Goal: Task Accomplishment & Management: Manage account settings

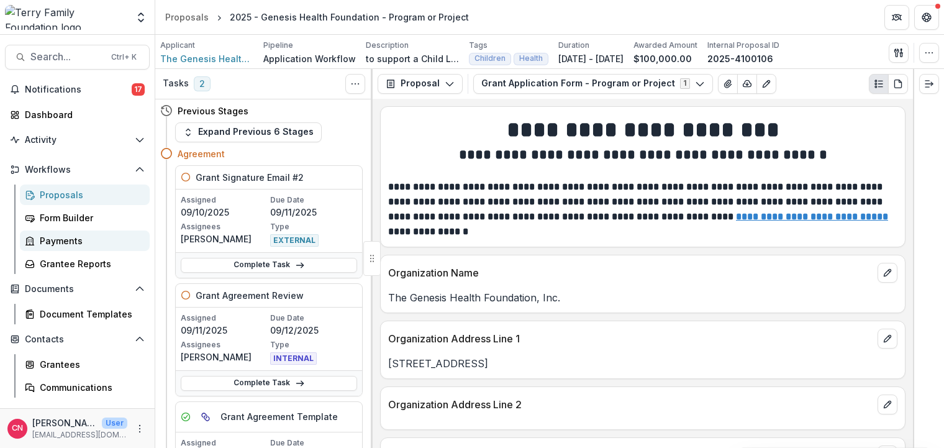
click at [69, 240] on div "Payments" at bounding box center [90, 240] width 100 height 13
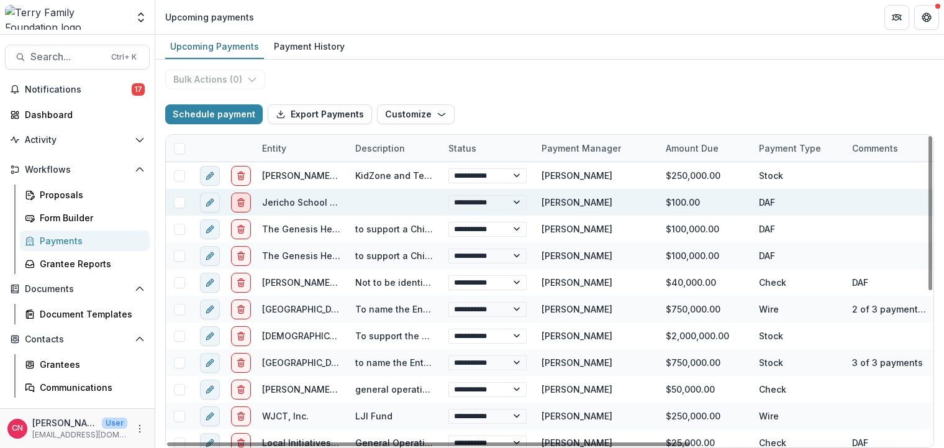
click at [242, 198] on icon "delete" at bounding box center [241, 202] width 10 height 10
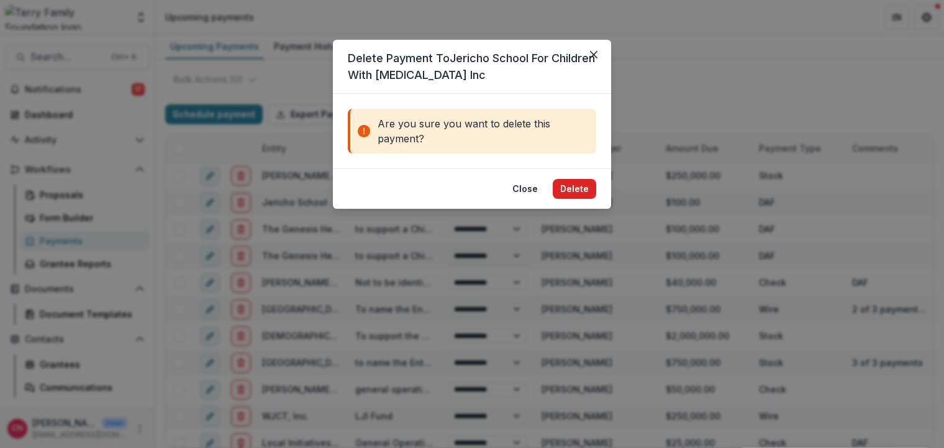
click at [579, 189] on button "Delete" at bounding box center [574, 189] width 43 height 20
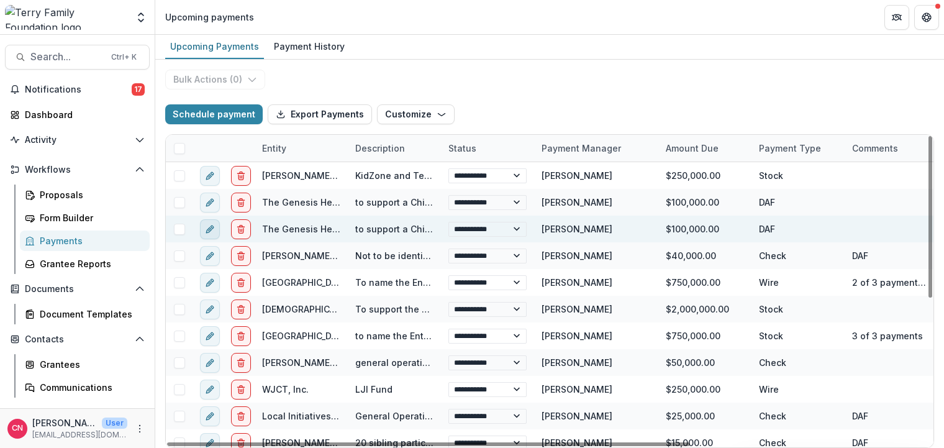
click at [206, 224] on icon "edit" at bounding box center [210, 229] width 10 height 10
select select "***"
select select "**********"
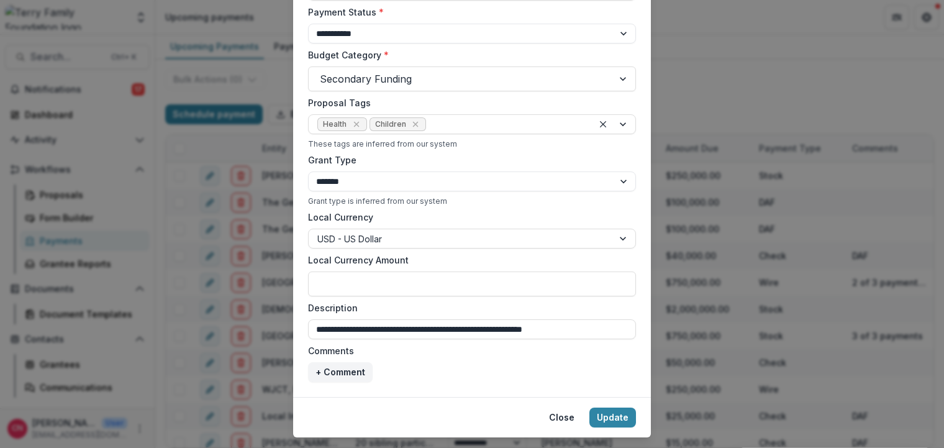
scroll to position [420, 0]
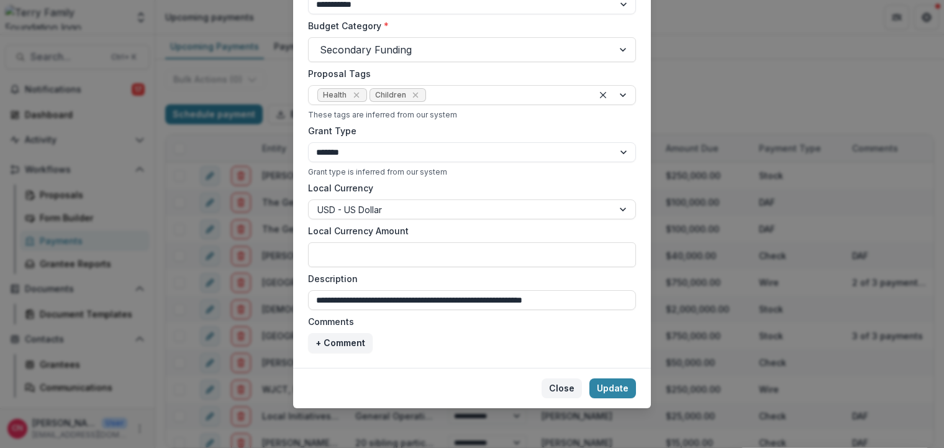
click at [561, 389] on button "Close" at bounding box center [562, 388] width 40 height 20
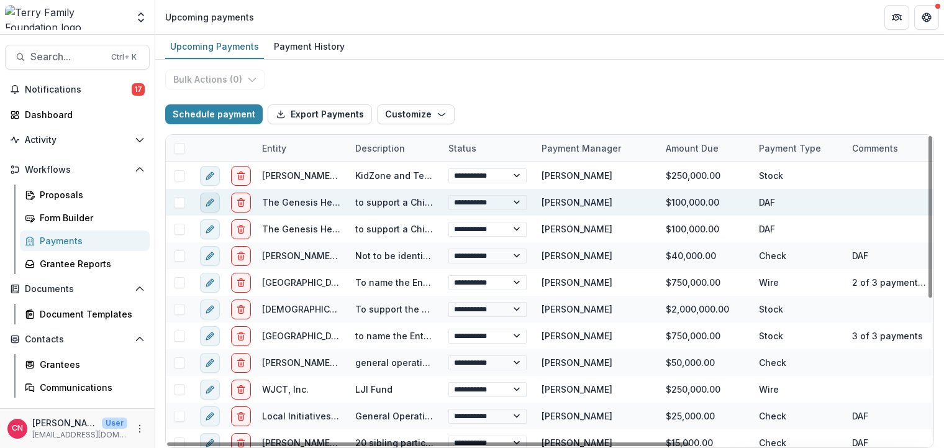
click at [210, 198] on icon "edit" at bounding box center [210, 202] width 10 height 10
select select "***"
select select "**********"
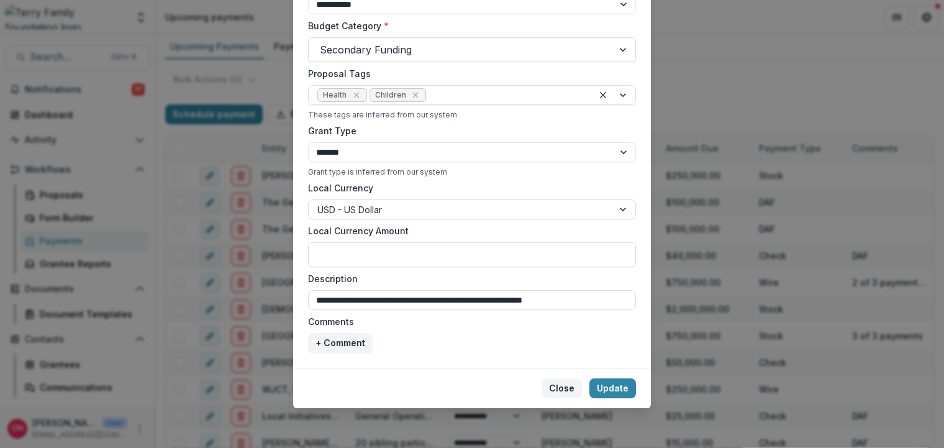
click at [566, 384] on button "Close" at bounding box center [562, 388] width 40 height 20
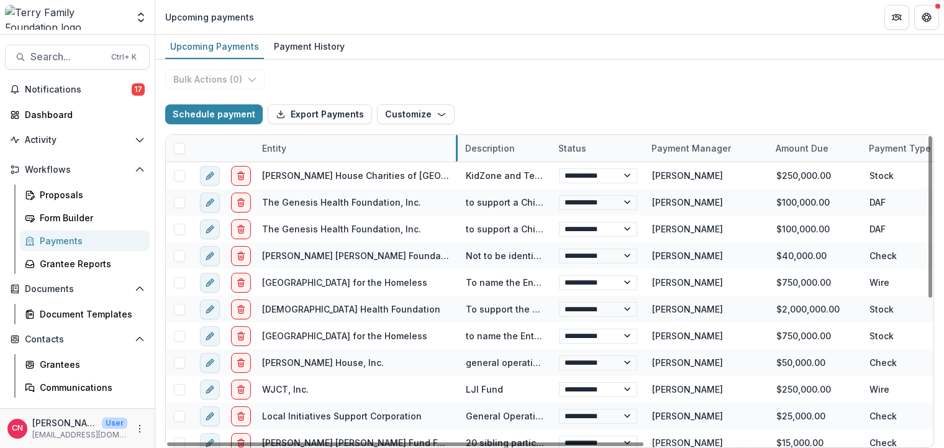
drag, startPoint x: 347, startPoint y: 150, endPoint x: 455, endPoint y: 150, distance: 108.7
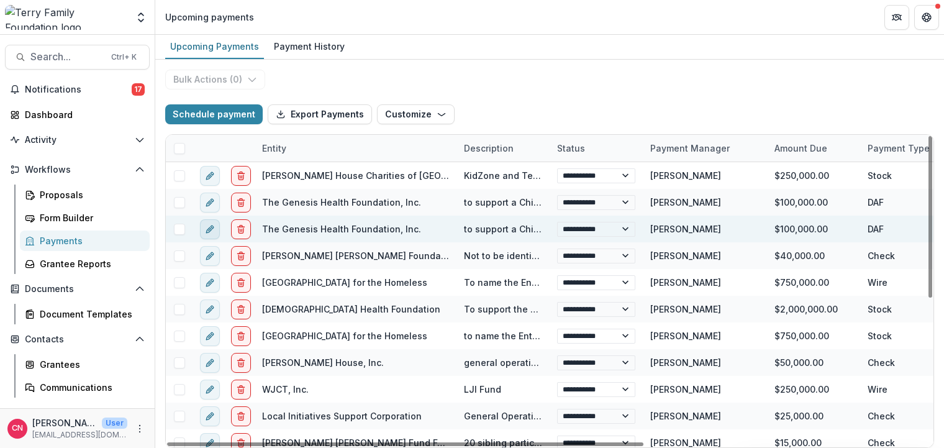
click at [211, 225] on icon "edit" at bounding box center [212, 226] width 3 height 3
select select "***"
select select "**********"
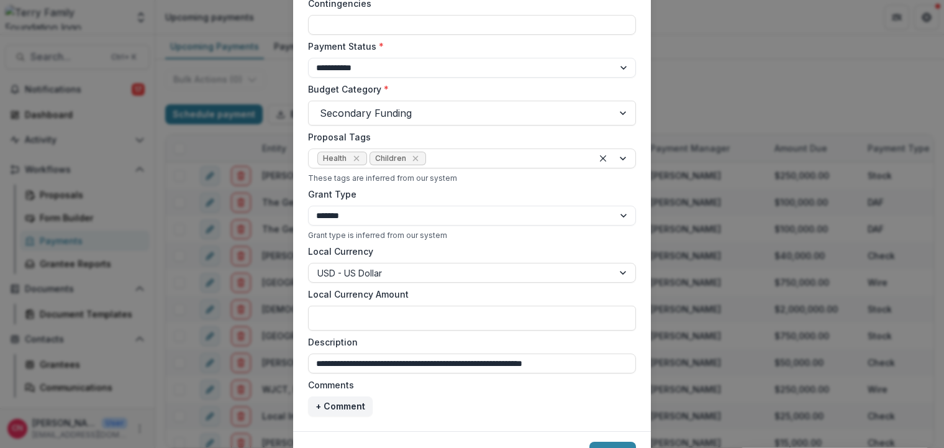
scroll to position [373, 0]
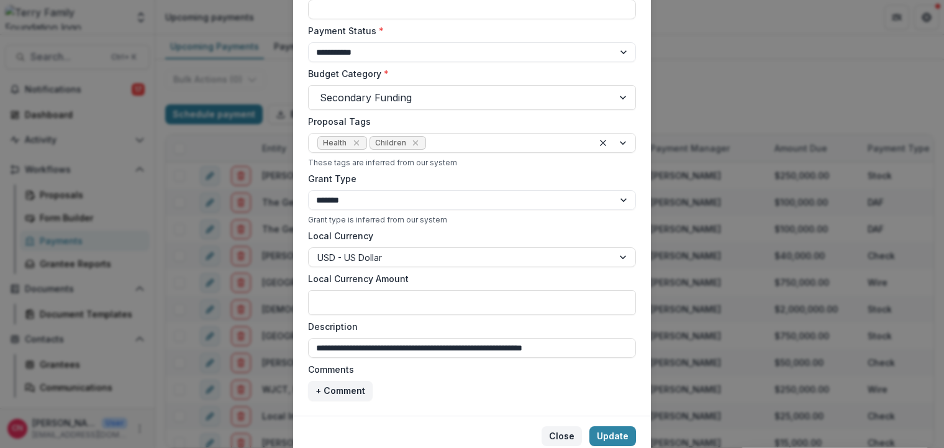
click at [558, 436] on button "Close" at bounding box center [562, 436] width 40 height 20
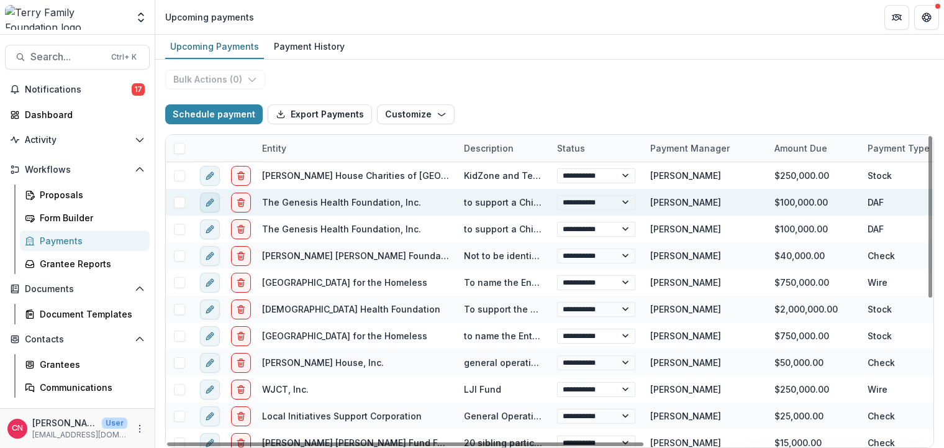
click at [206, 198] on icon "edit" at bounding box center [210, 202] width 10 height 10
select select "***"
select select "**********"
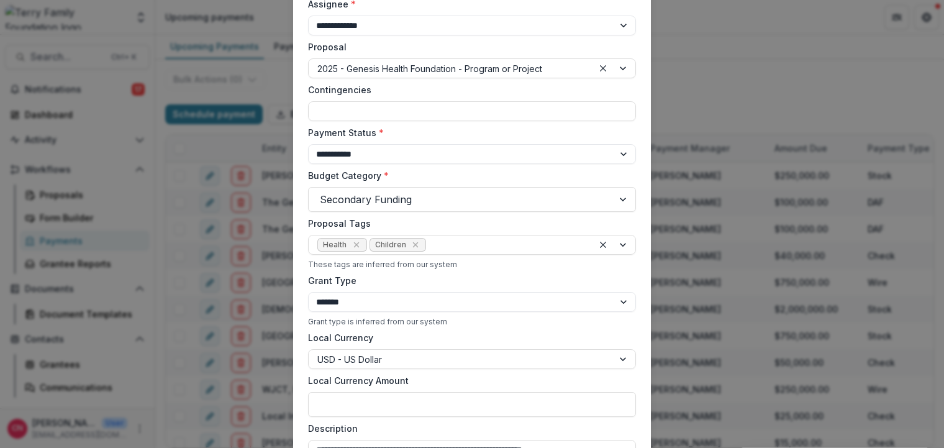
scroll to position [0, 0]
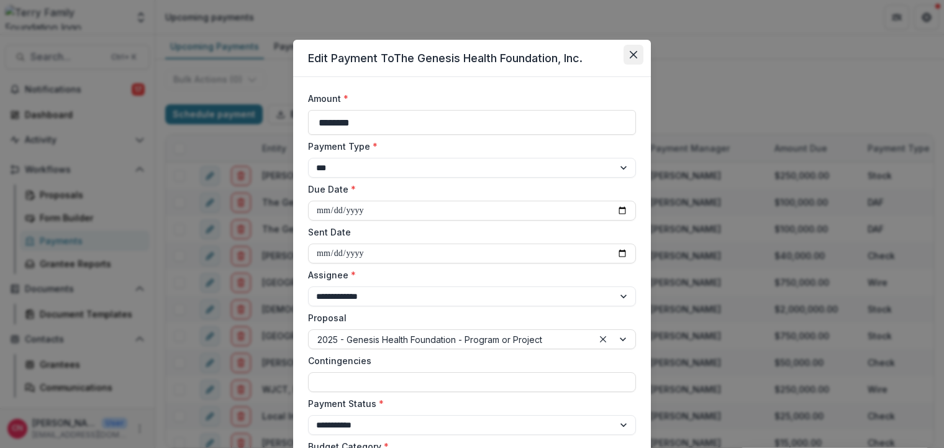
click at [631, 53] on icon "Close" at bounding box center [633, 54] width 7 height 7
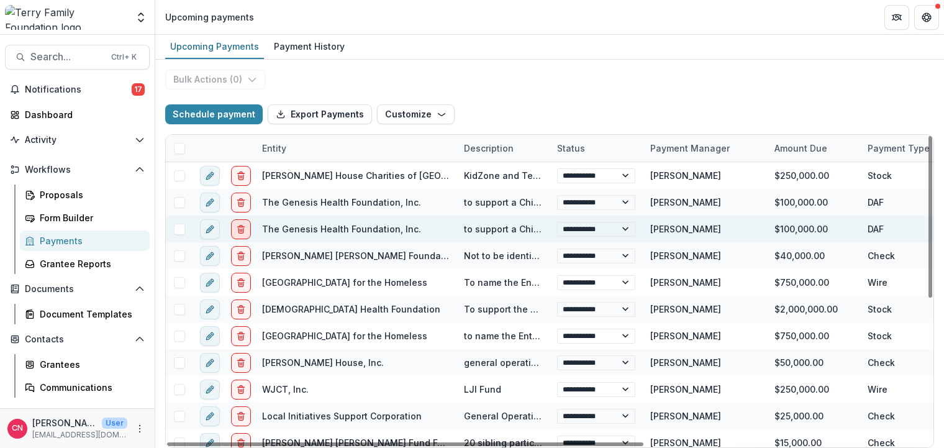
click at [242, 224] on button "delete" at bounding box center [241, 229] width 20 height 20
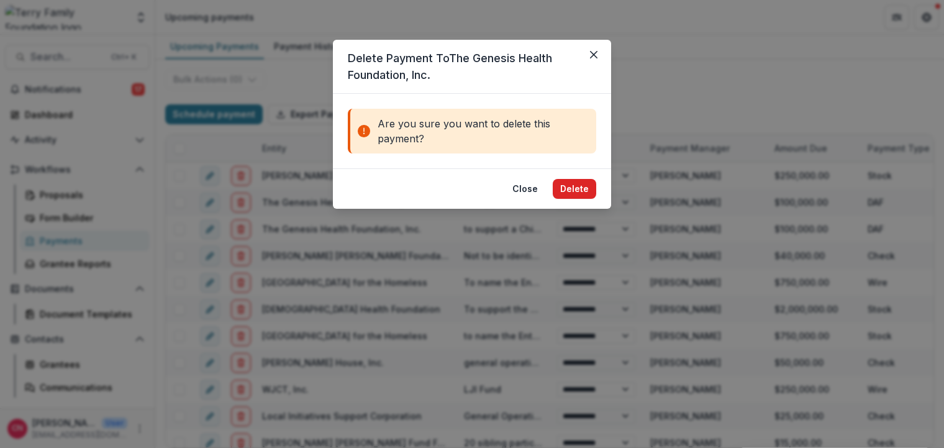
click at [567, 188] on button "Delete" at bounding box center [574, 189] width 43 height 20
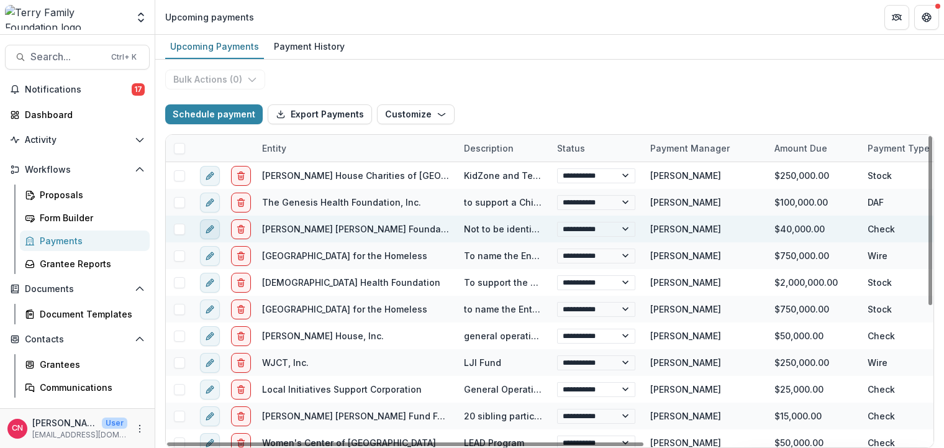
click at [209, 224] on button "edit" at bounding box center [210, 229] width 20 height 20
select select "*****"
select select "**********"
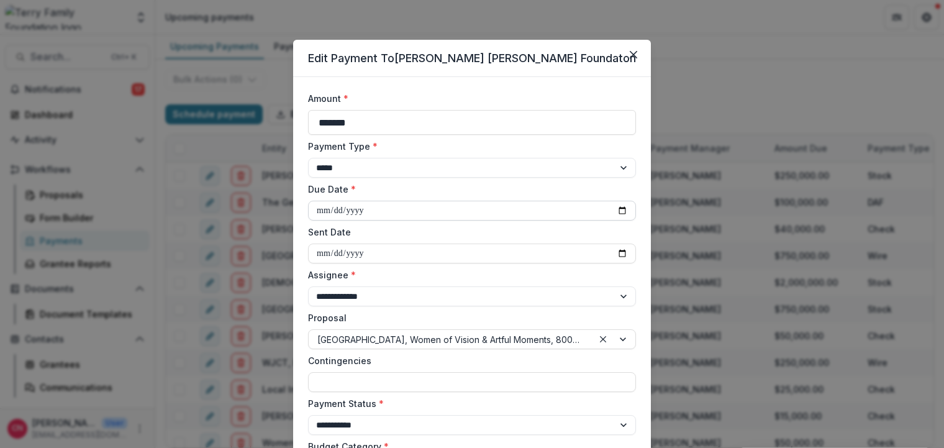
click at [396, 209] on input "**********" at bounding box center [472, 211] width 328 height 20
type input "**********"
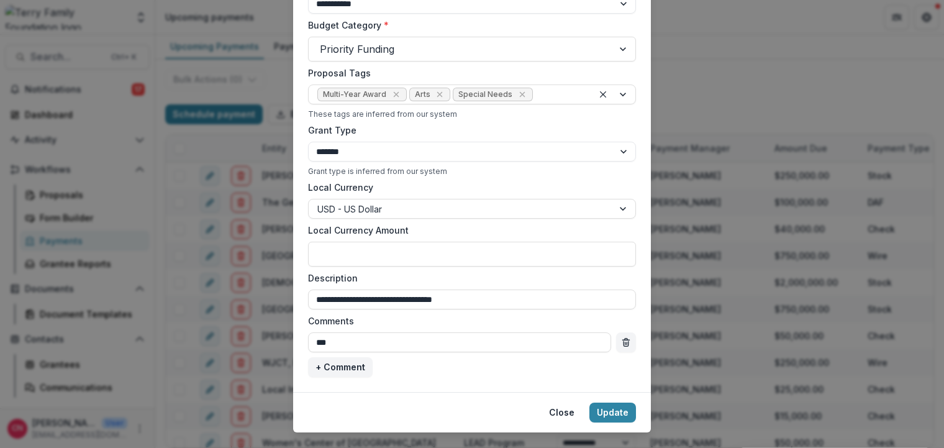
scroll to position [445, 0]
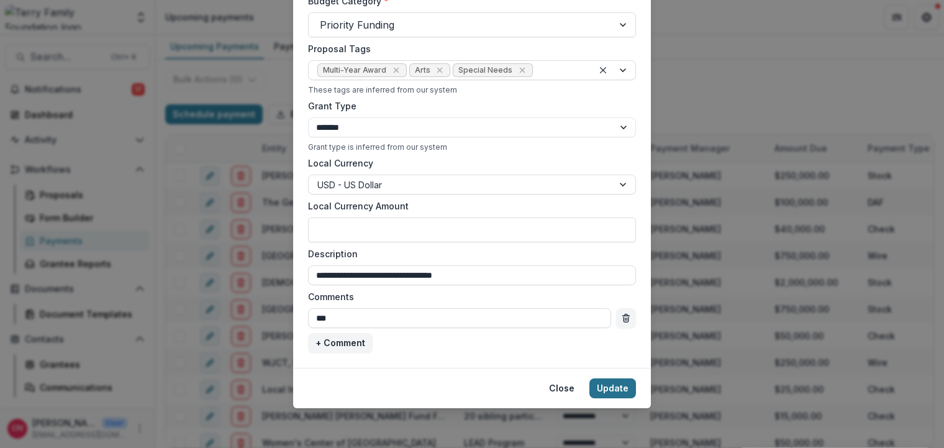
click at [617, 384] on button "Update" at bounding box center [612, 388] width 47 height 20
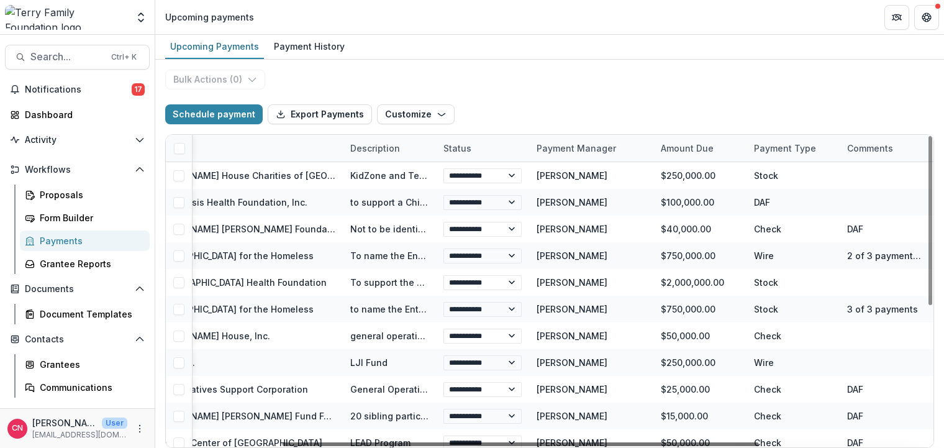
scroll to position [0, 0]
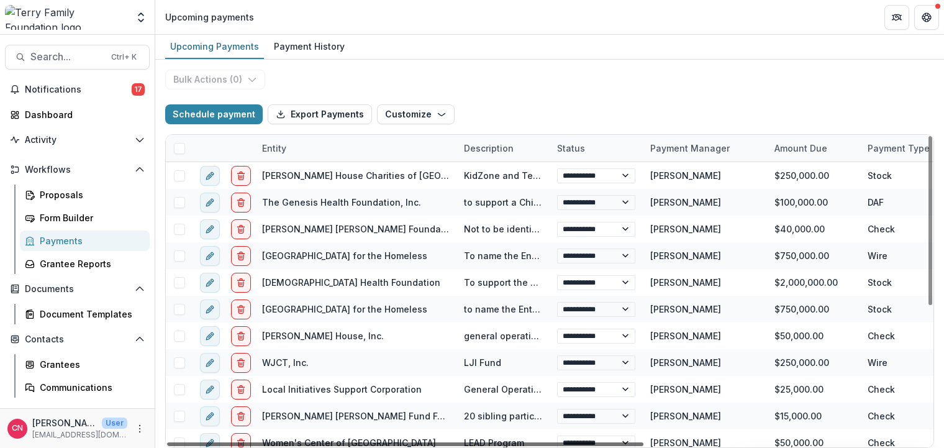
drag, startPoint x: 543, startPoint y: 444, endPoint x: 330, endPoint y: 425, distance: 214.4
click at [330, 442] on div at bounding box center [405, 444] width 476 height 4
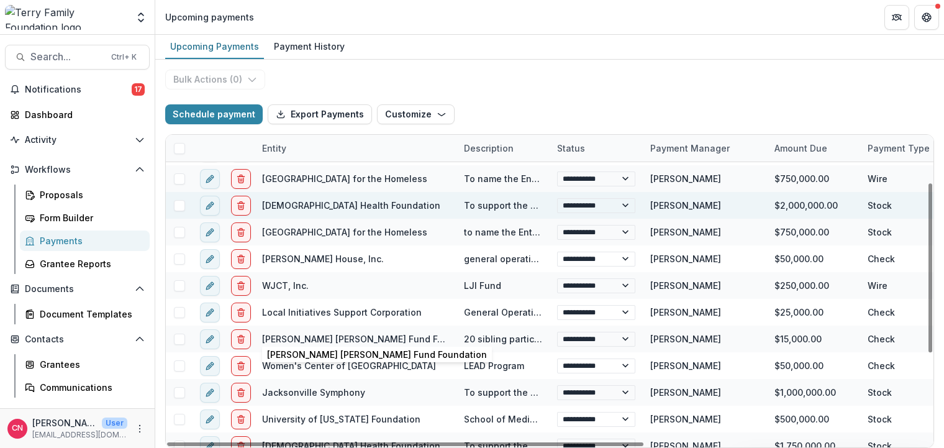
scroll to position [75, 0]
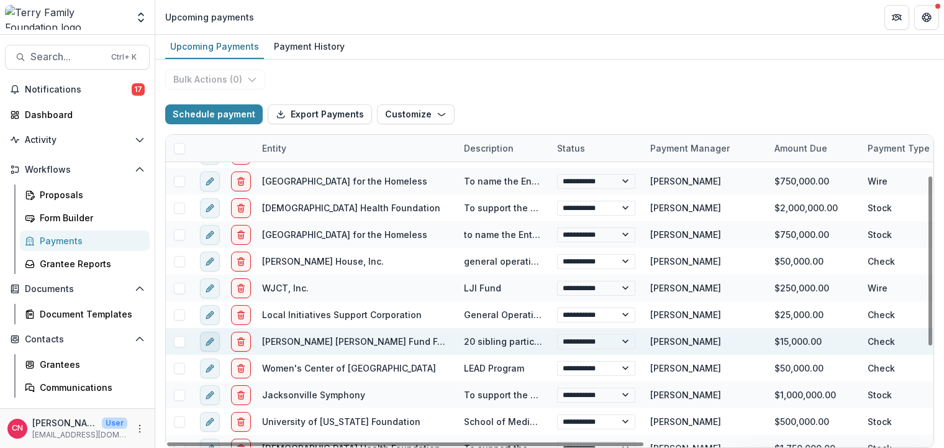
click at [211, 338] on icon "edit" at bounding box center [212, 339] width 3 height 3
select select "*****"
select select "**********"
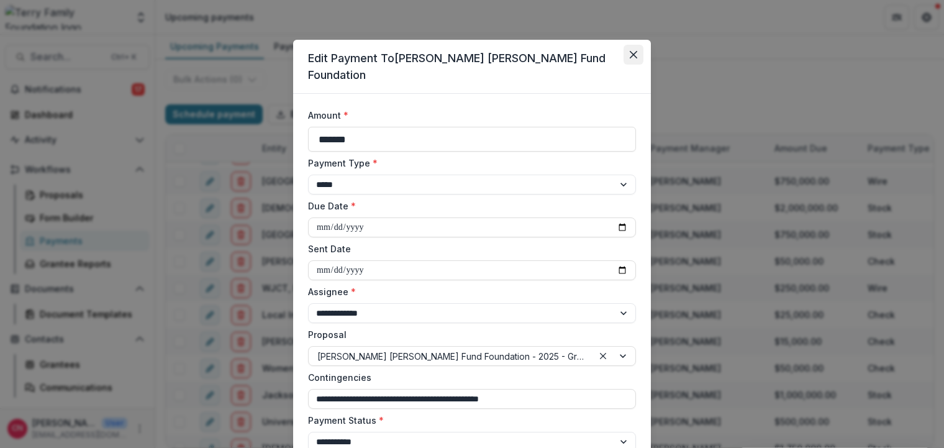
click at [636, 50] on button "Close" at bounding box center [633, 55] width 20 height 20
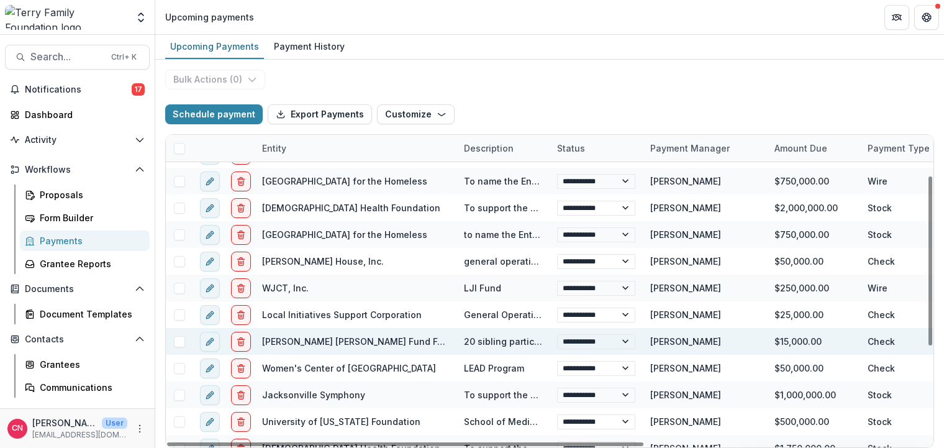
click at [179, 341] on span at bounding box center [179, 341] width 11 height 11
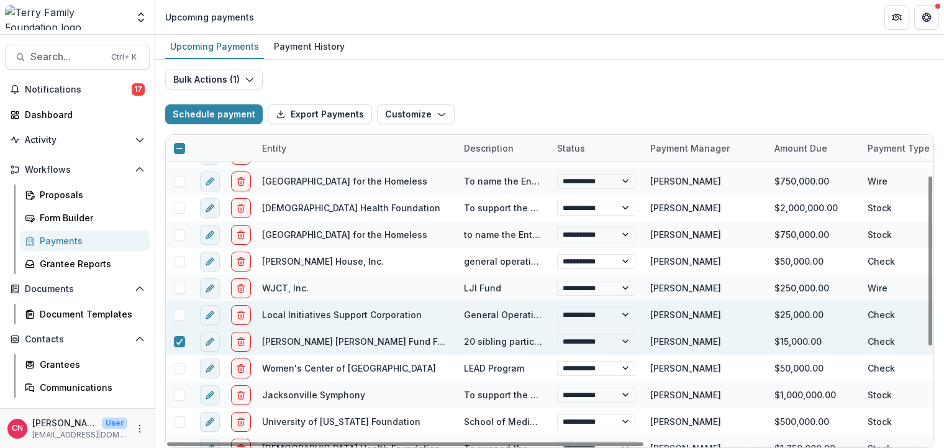
click at [178, 317] on span at bounding box center [179, 314] width 11 height 11
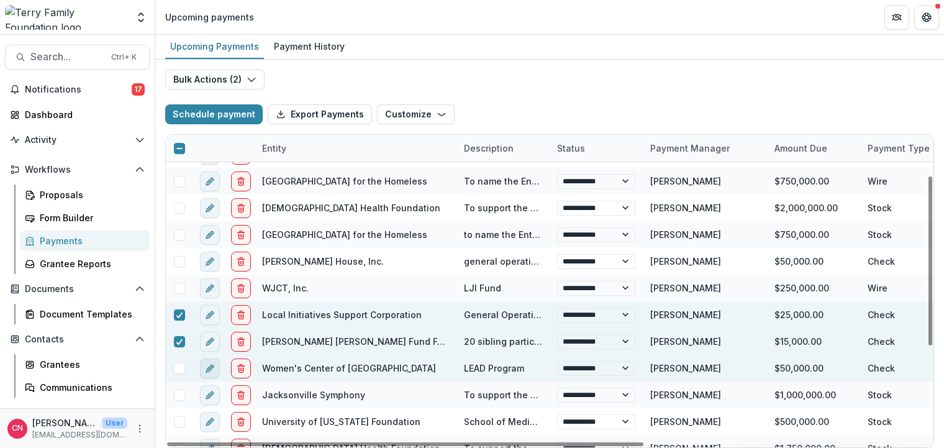
click at [207, 368] on icon "edit" at bounding box center [209, 369] width 6 height 6
select select "*****"
select select "**********"
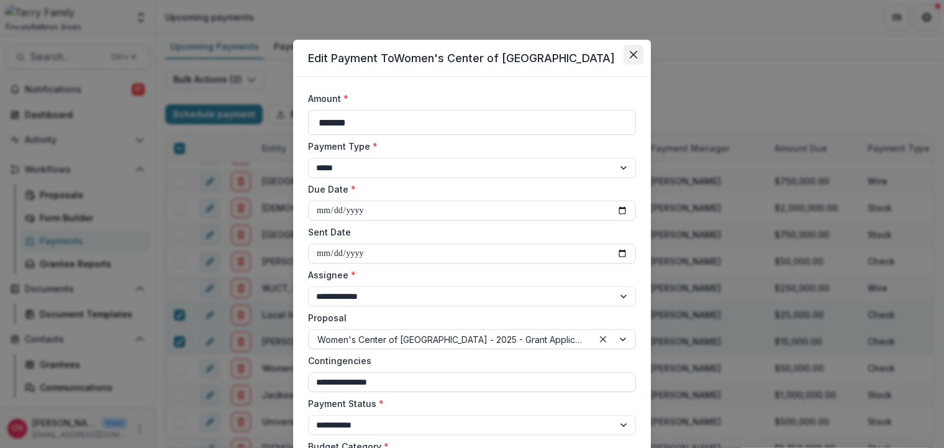
click at [636, 52] on icon "Close" at bounding box center [633, 54] width 7 height 7
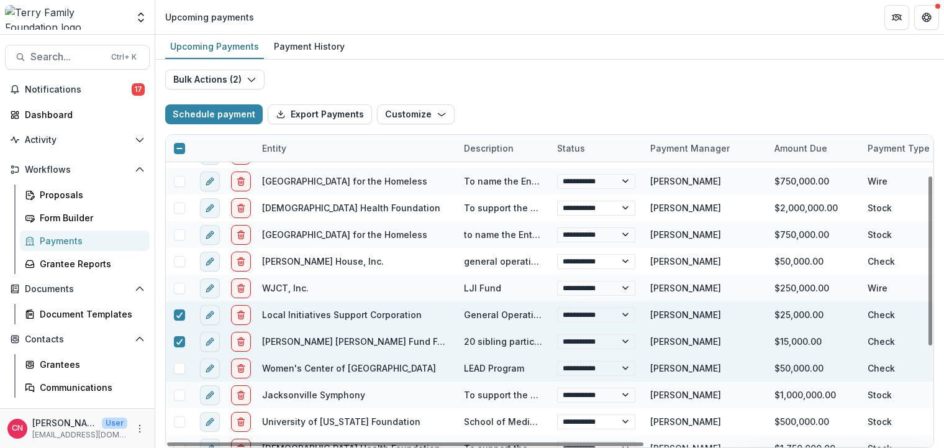
click at [179, 370] on span at bounding box center [179, 368] width 11 height 11
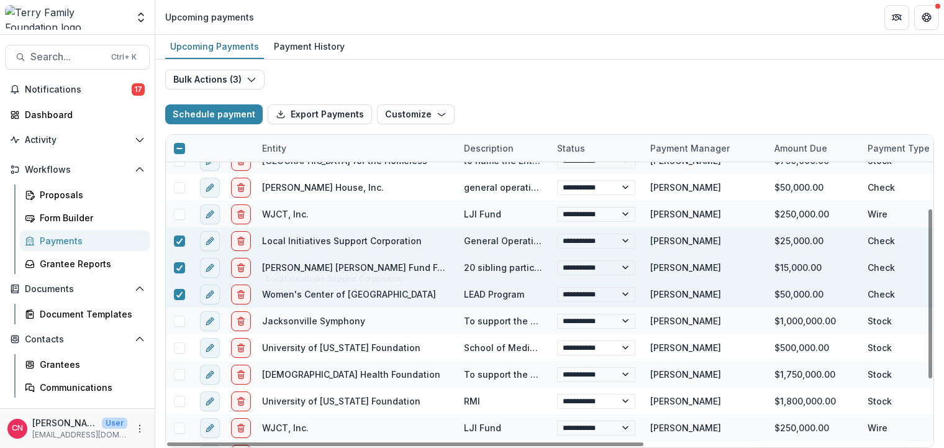
scroll to position [149, 0]
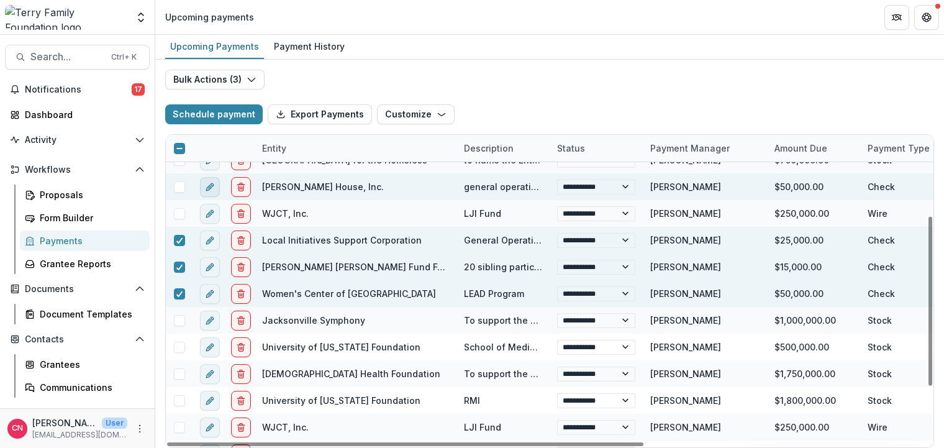
click at [204, 183] on button "edit" at bounding box center [210, 187] width 20 height 20
select select "*****"
select select "**********"
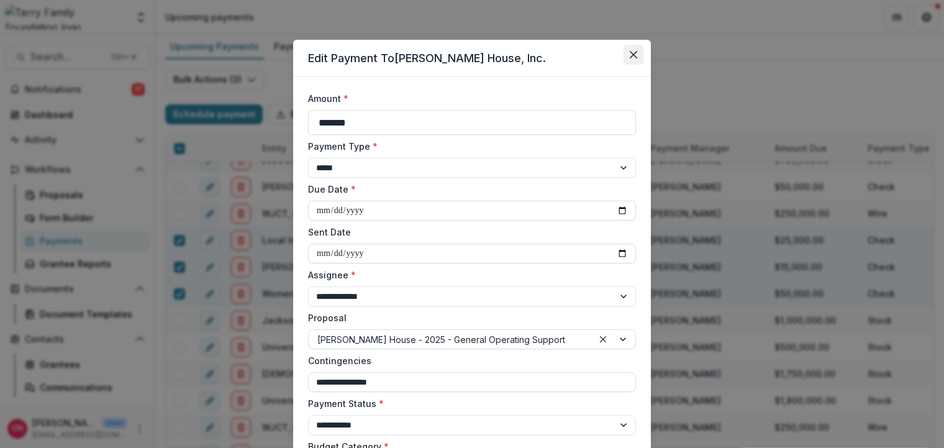
click at [630, 53] on icon "Close" at bounding box center [633, 54] width 7 height 7
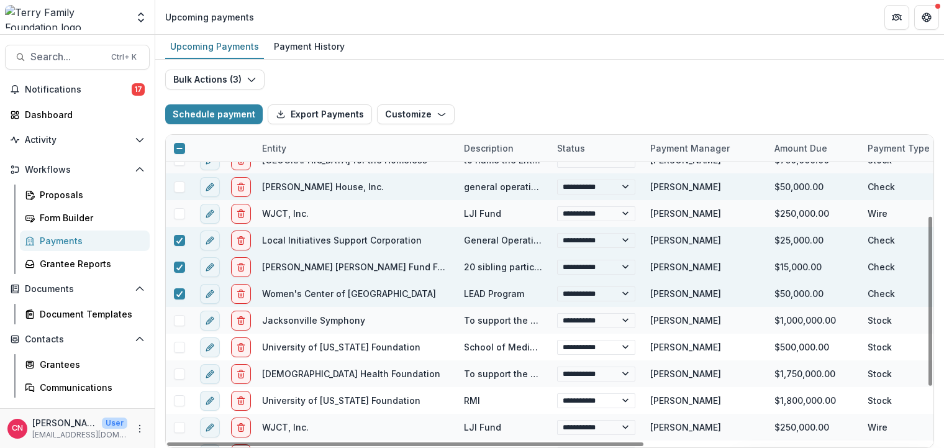
click at [177, 187] on span at bounding box center [179, 186] width 11 height 11
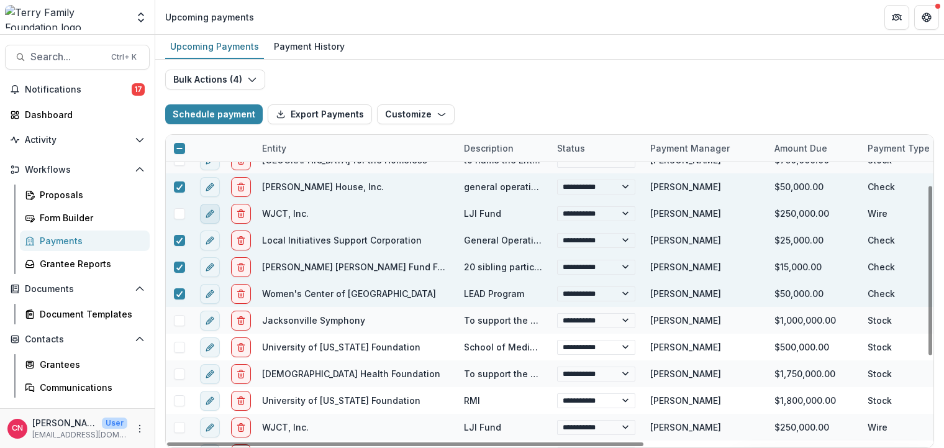
scroll to position [0, 0]
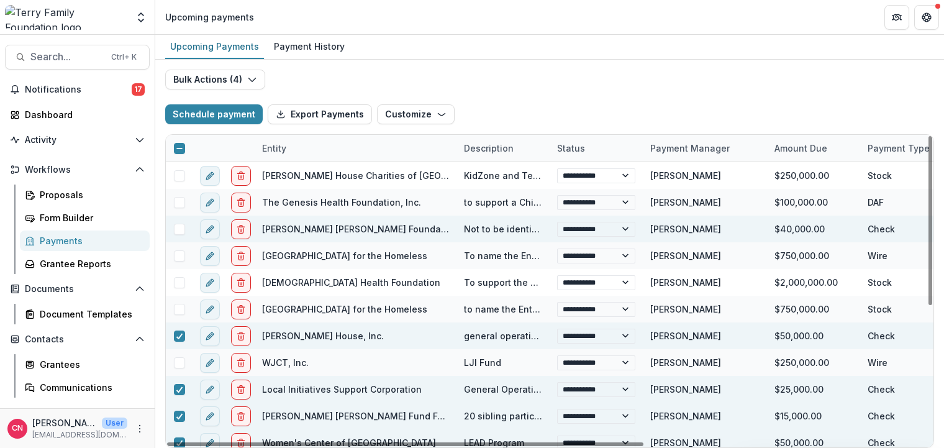
click at [175, 229] on span at bounding box center [179, 229] width 11 height 11
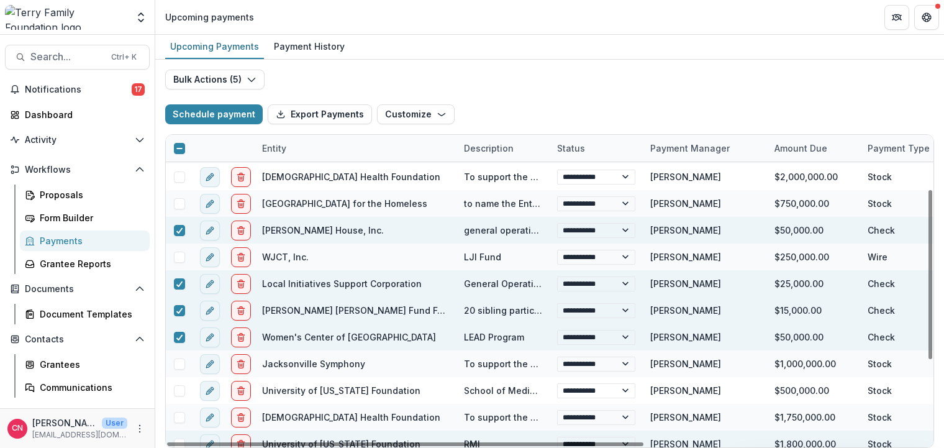
scroll to position [100, 0]
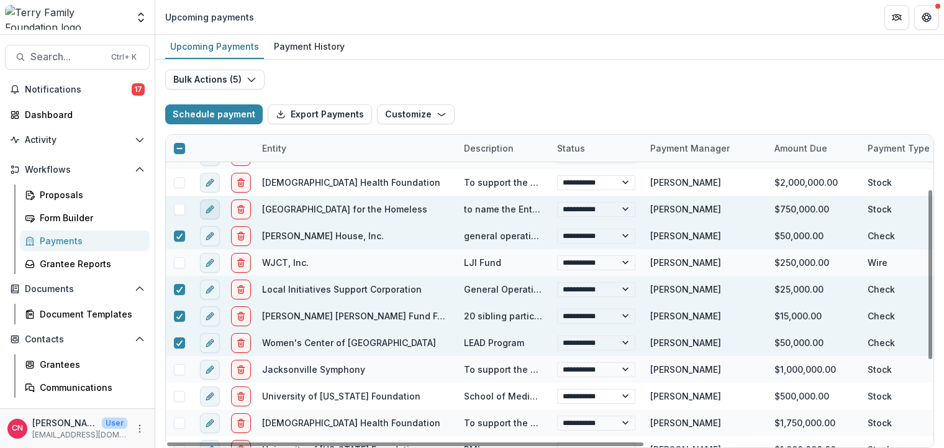
click at [208, 207] on icon "edit" at bounding box center [210, 209] width 10 height 10
select select "*****"
select select "**********"
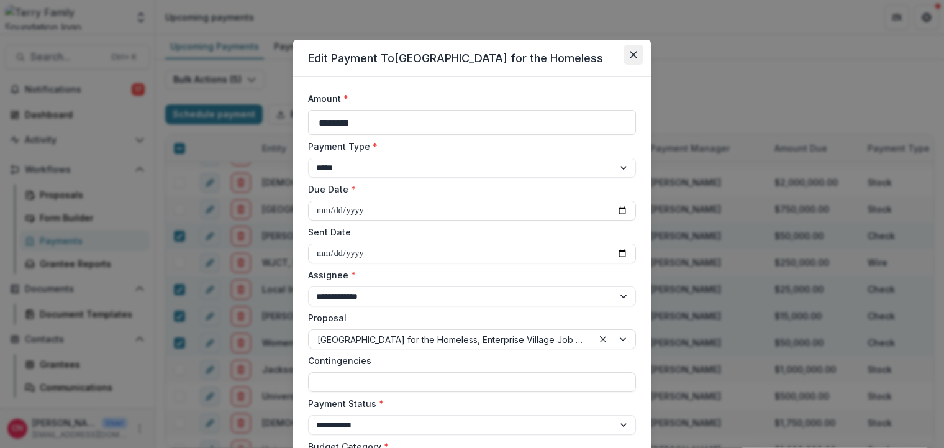
click at [631, 61] on button "Close" at bounding box center [633, 55] width 20 height 20
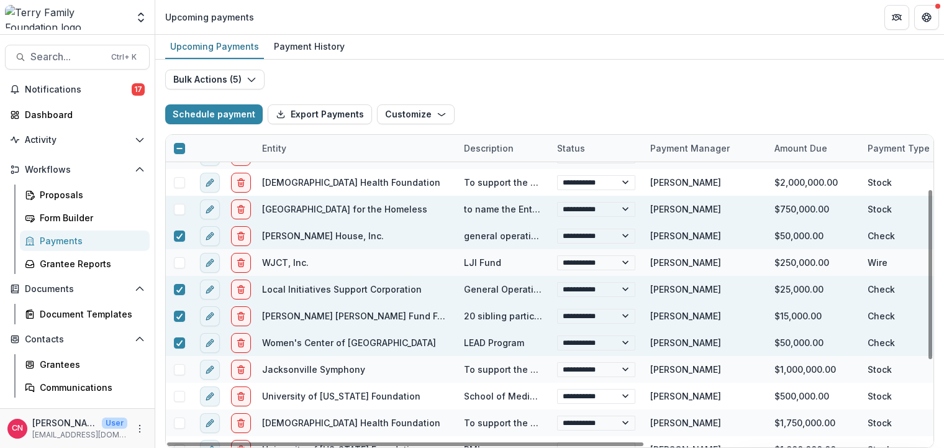
click at [181, 209] on span at bounding box center [179, 209] width 11 height 11
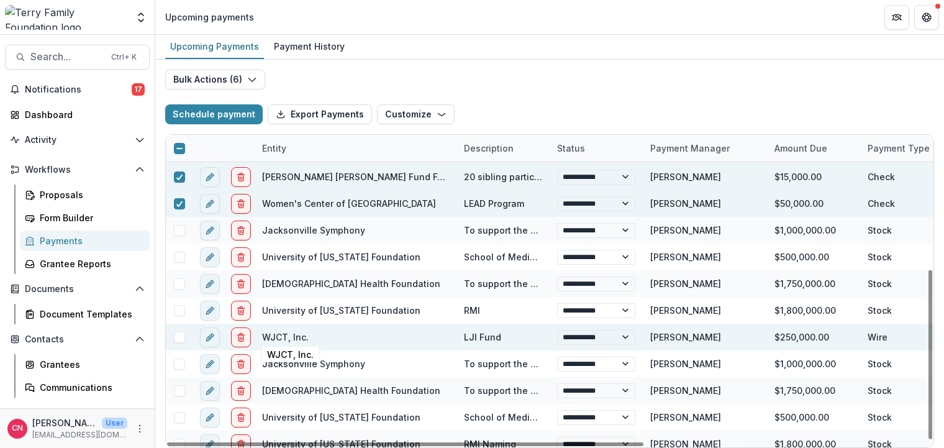
scroll to position [249, 0]
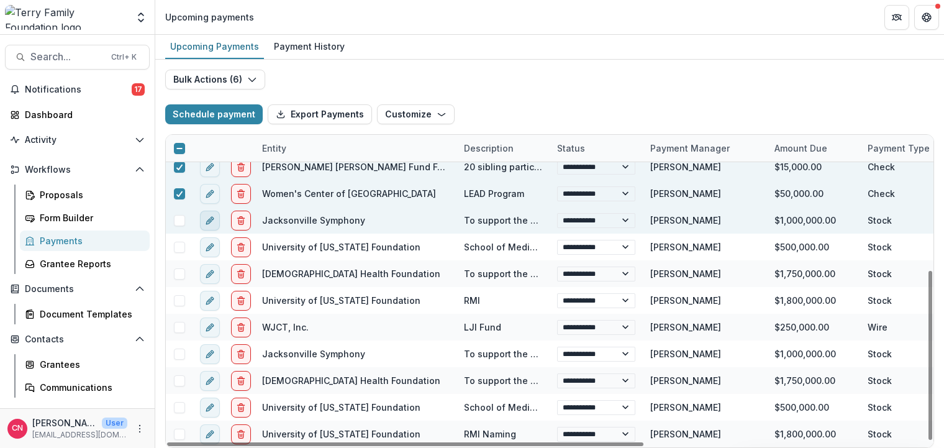
click at [209, 218] on icon "edit" at bounding box center [210, 220] width 10 height 10
select select "*****"
select select "**********"
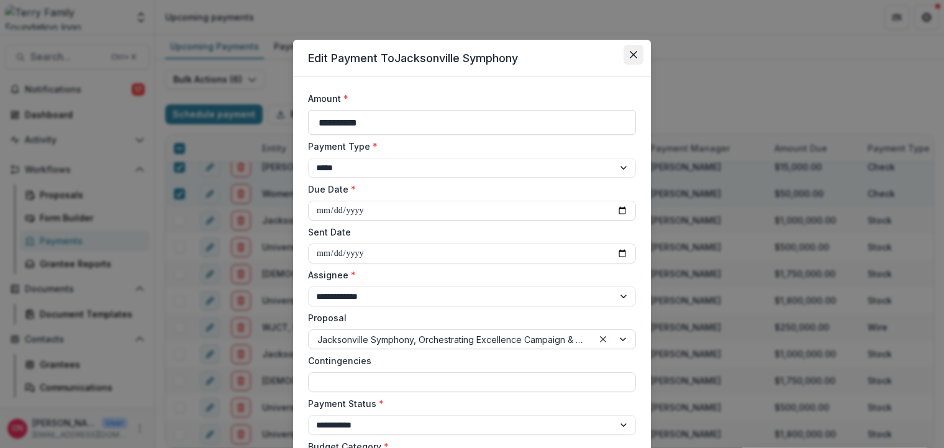
click at [632, 52] on icon "Close" at bounding box center [633, 54] width 7 height 7
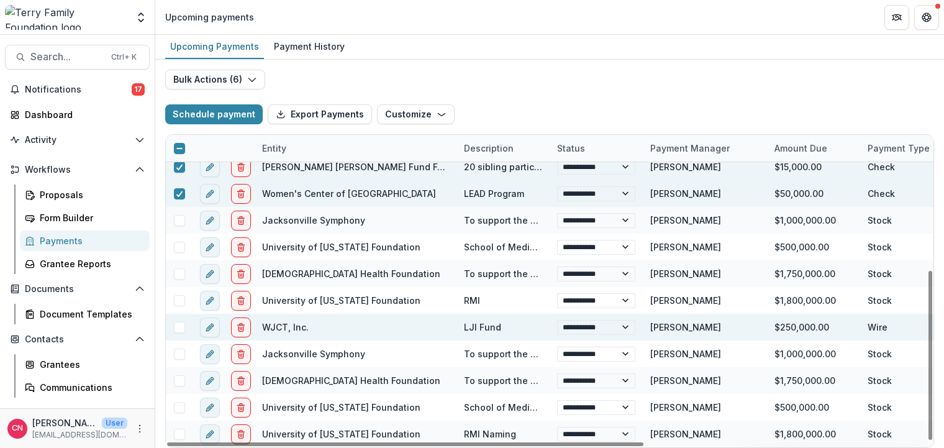
click at [177, 329] on span at bounding box center [179, 327] width 11 height 11
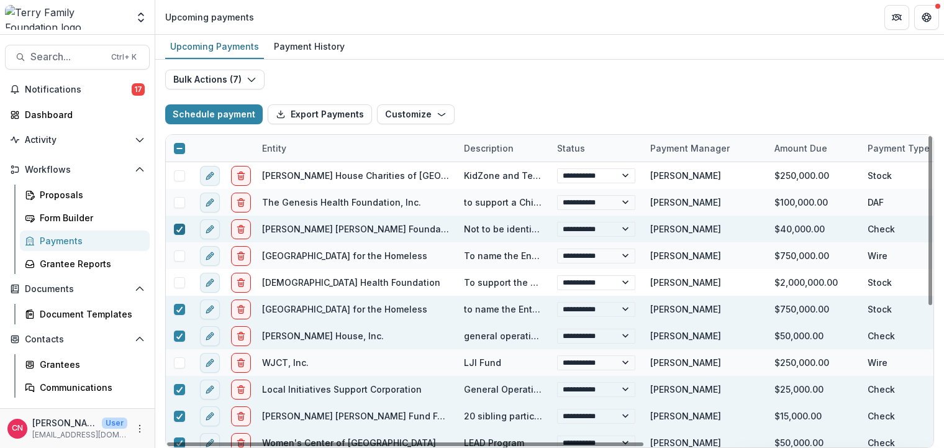
click at [176, 227] on icon at bounding box center [179, 229] width 7 height 6
click at [179, 307] on icon at bounding box center [179, 309] width 7 height 6
click at [179, 335] on icon at bounding box center [179, 336] width 7 height 6
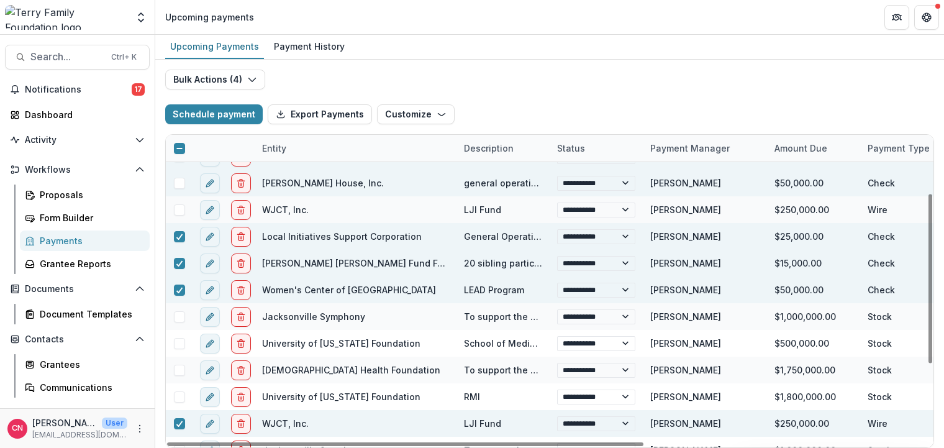
scroll to position [224, 0]
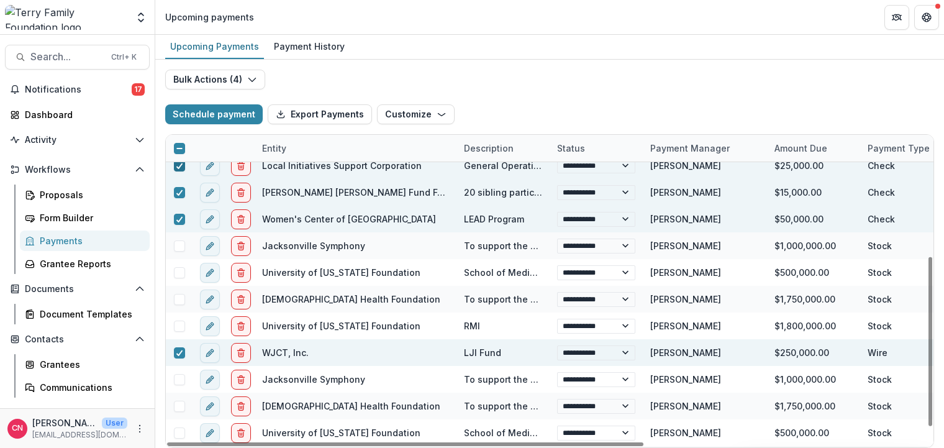
click at [180, 168] on icon at bounding box center [179, 166] width 7 height 6
click at [177, 190] on icon at bounding box center [179, 192] width 7 height 6
click at [177, 213] on div at bounding box center [179, 219] width 27 height 27
click at [174, 217] on span at bounding box center [179, 219] width 11 height 11
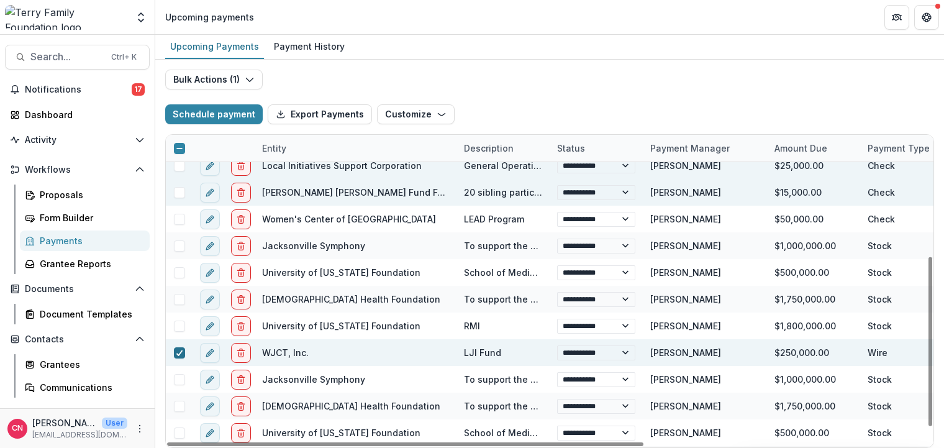
click at [178, 351] on icon at bounding box center [179, 353] width 7 height 6
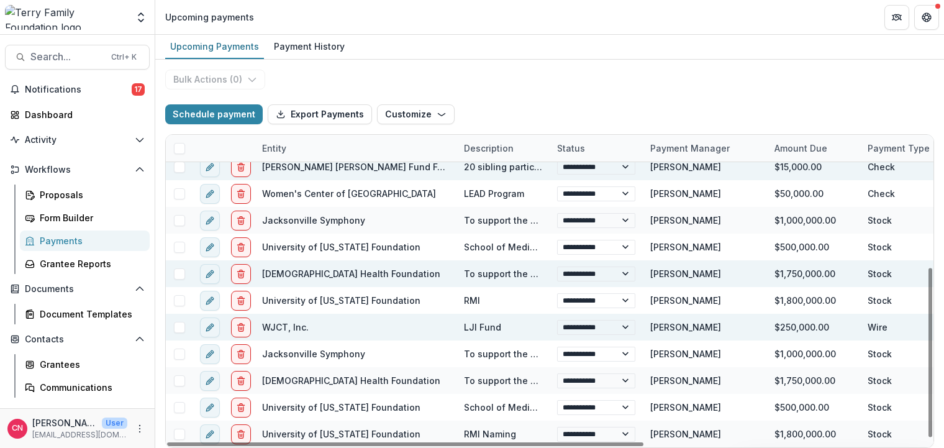
scroll to position [0, 0]
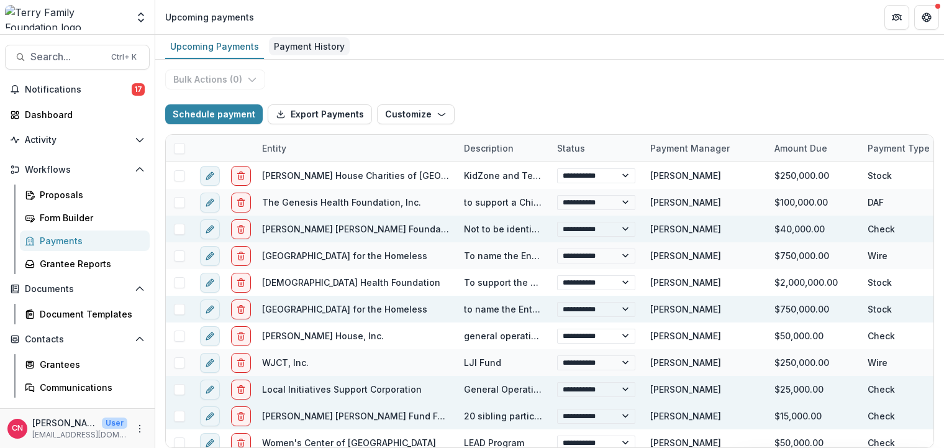
click at [306, 42] on div "Payment History" at bounding box center [309, 46] width 81 height 18
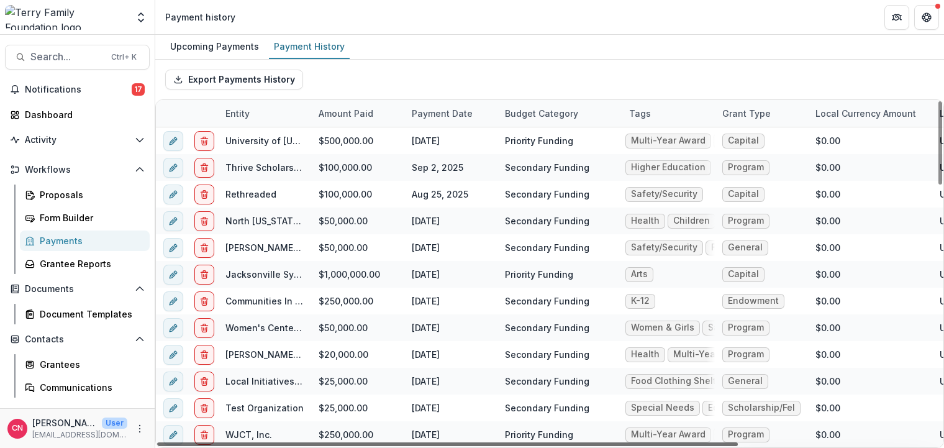
drag, startPoint x: 491, startPoint y: 444, endPoint x: 299, endPoint y: 442, distance: 192.5
click at [308, 443] on div at bounding box center [447, 444] width 581 height 4
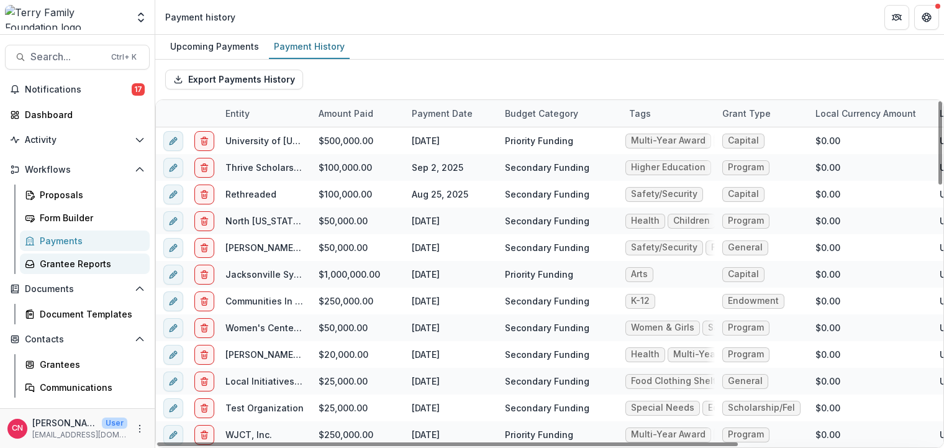
click at [100, 260] on div "Grantee Reports" at bounding box center [90, 263] width 100 height 13
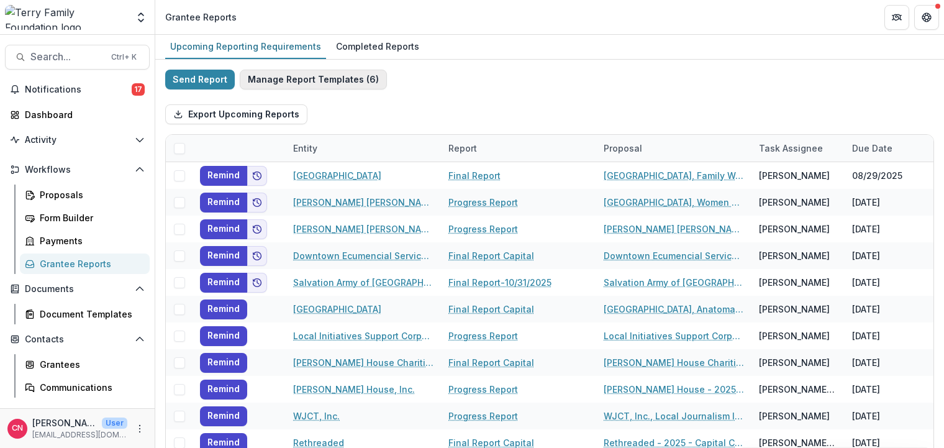
click at [279, 76] on button "Manage Report Templates ( 6 )" at bounding box center [313, 80] width 147 height 20
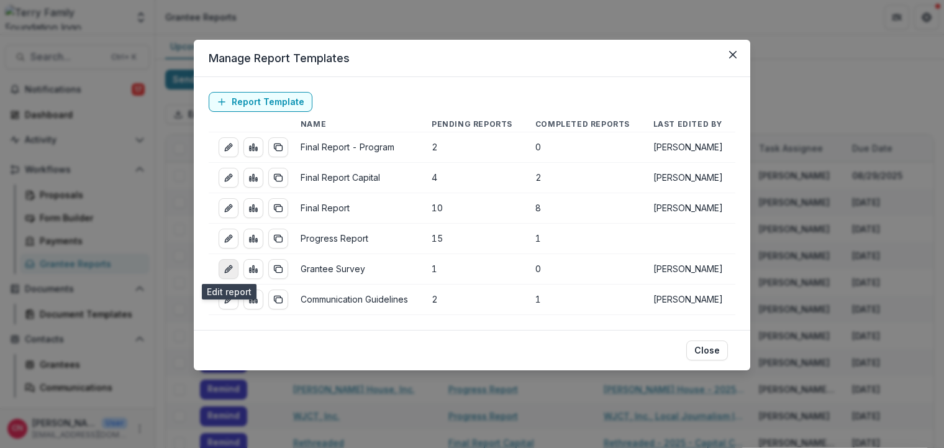
click at [227, 266] on icon "edit-report" at bounding box center [229, 269] width 10 height 10
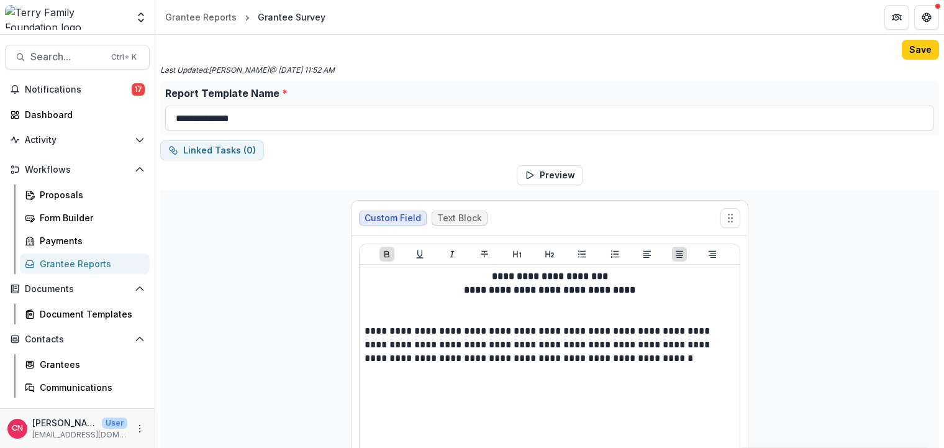
click at [79, 260] on div "Grantee Reports" at bounding box center [90, 263] width 100 height 13
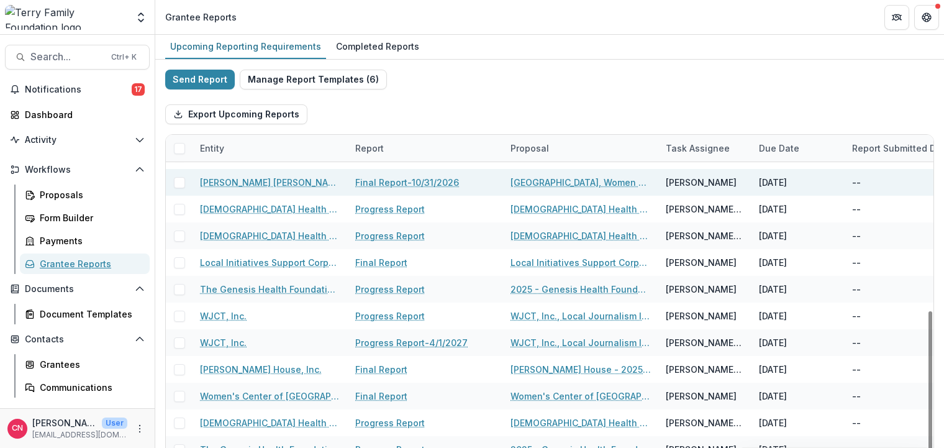
scroll to position [224, 0]
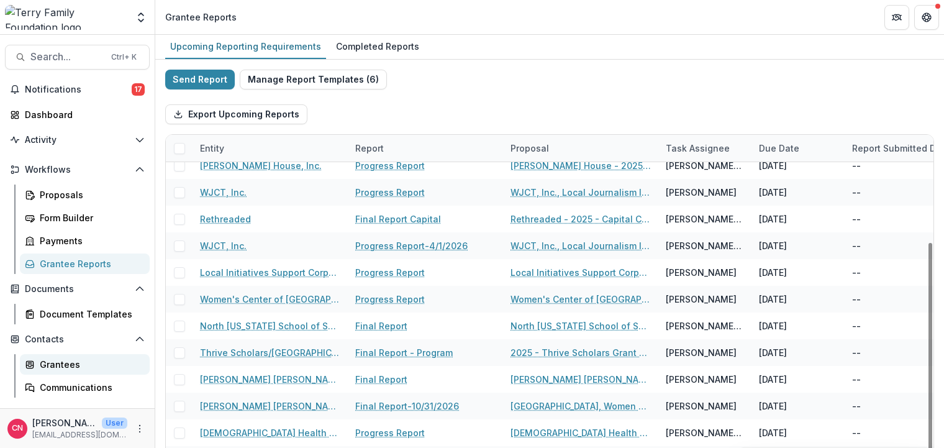
click at [54, 367] on div "Grantees" at bounding box center [90, 364] width 100 height 13
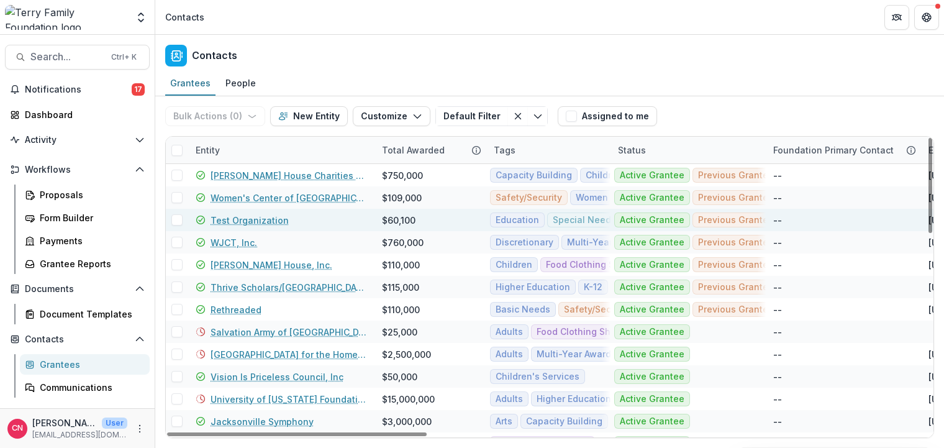
click at [239, 219] on link "Test Organization" at bounding box center [250, 220] width 78 height 13
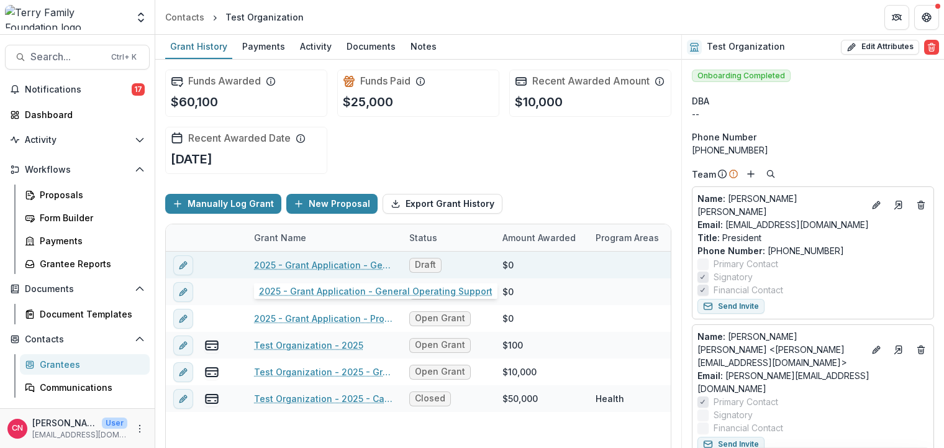
click at [324, 263] on link "2025 - Grant Application - General Operating Support" at bounding box center [324, 264] width 140 height 13
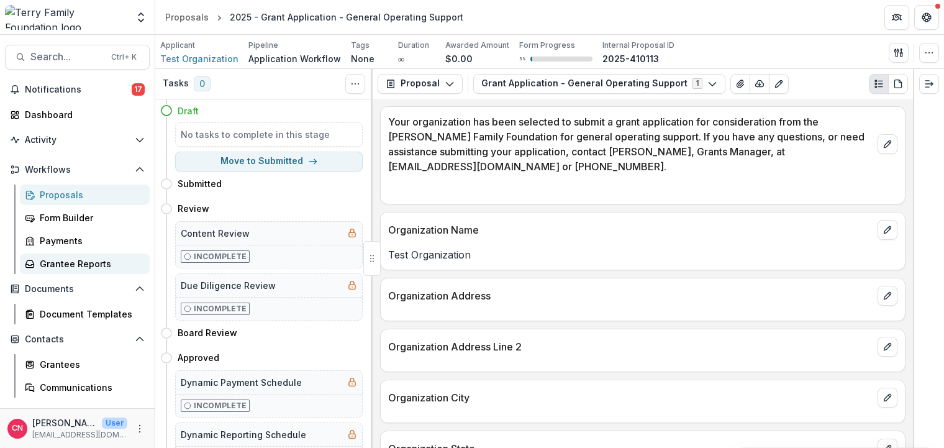
click at [88, 258] on div "Grantee Reports" at bounding box center [90, 263] width 100 height 13
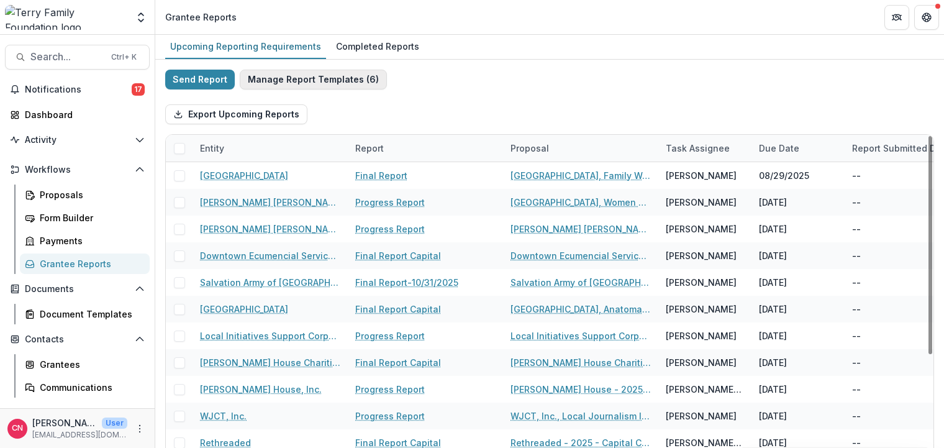
click at [315, 81] on button "Manage Report Templates ( 6 )" at bounding box center [313, 80] width 147 height 20
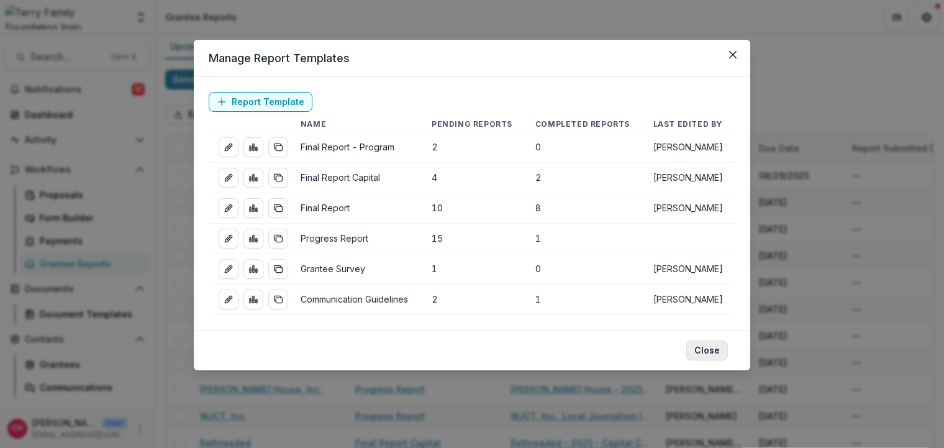
click at [711, 349] on button "Close" at bounding box center [707, 350] width 42 height 20
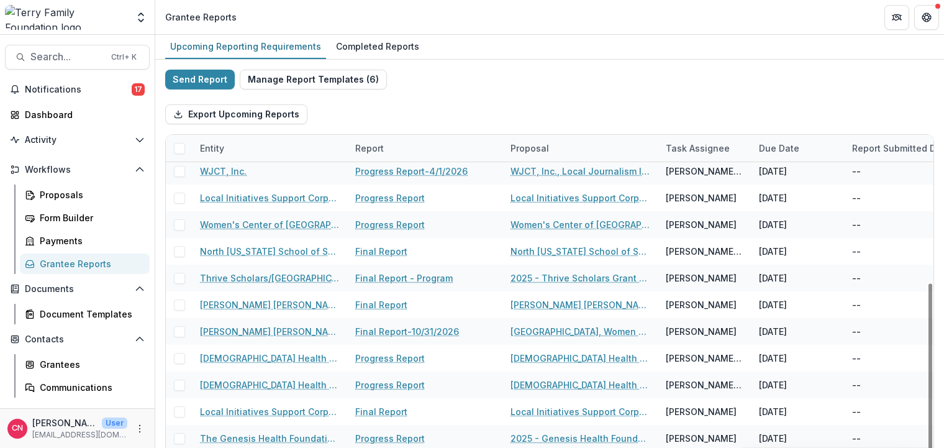
scroll to position [447, 0]
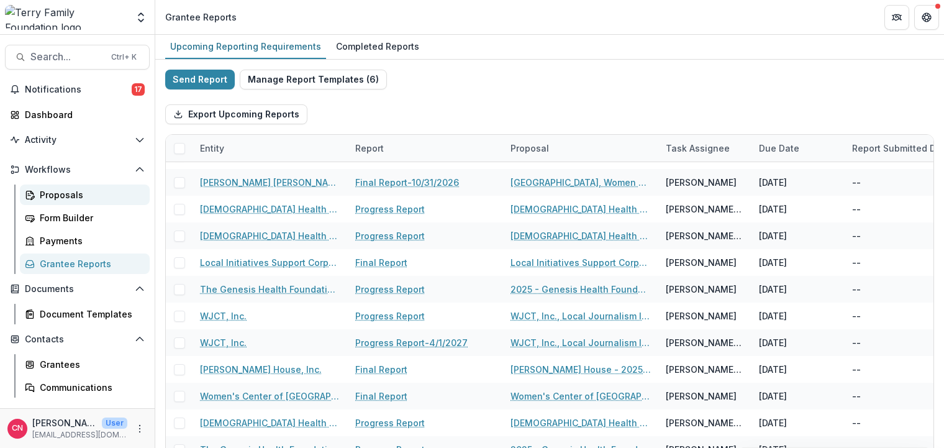
click at [61, 194] on div "Proposals" at bounding box center [90, 194] width 100 height 13
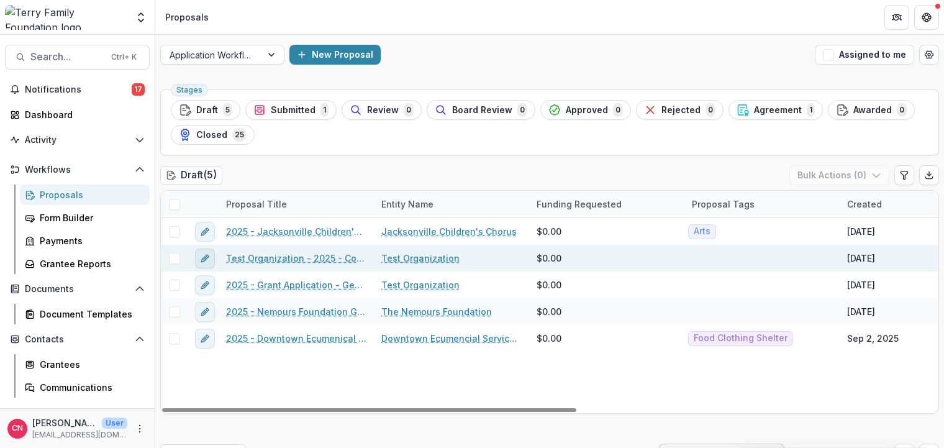
click at [202, 255] on icon "edit" at bounding box center [205, 258] width 10 height 10
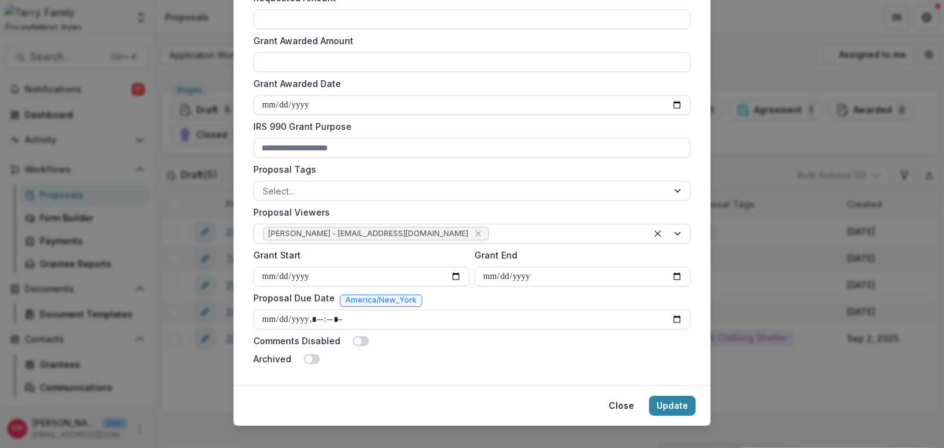
scroll to position [402, 0]
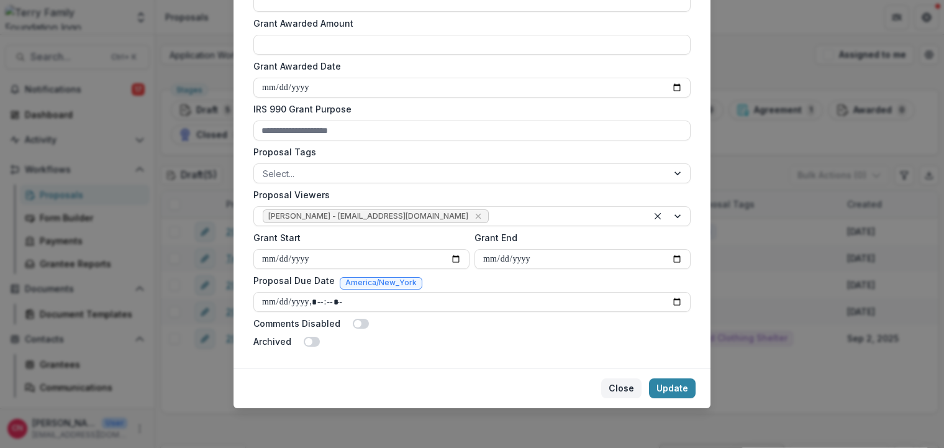
click at [620, 383] on button "Close" at bounding box center [621, 388] width 40 height 20
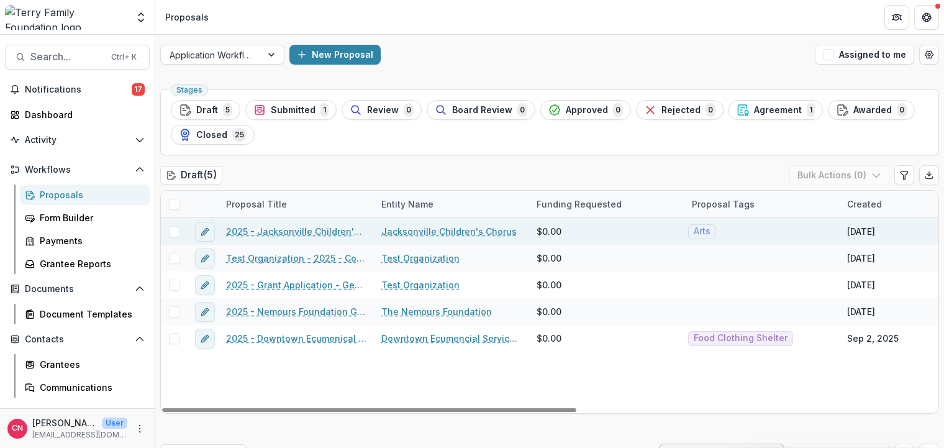
click at [173, 231] on span at bounding box center [174, 231] width 11 height 11
click at [175, 231] on polyline at bounding box center [174, 231] width 6 height 5
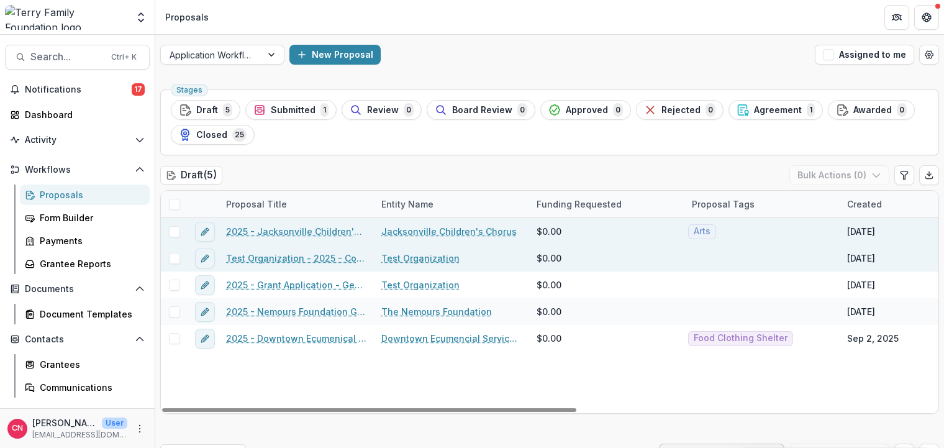
click at [175, 258] on span at bounding box center [174, 258] width 11 height 11
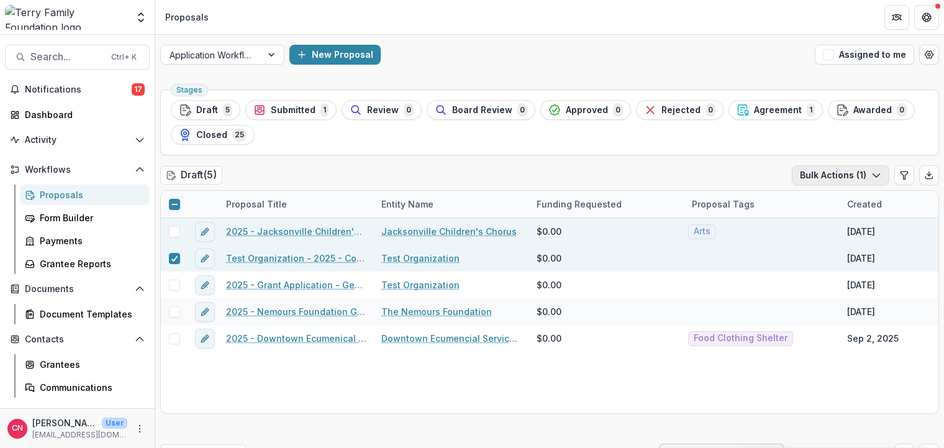
click at [876, 171] on icon "button" at bounding box center [876, 175] width 10 height 10
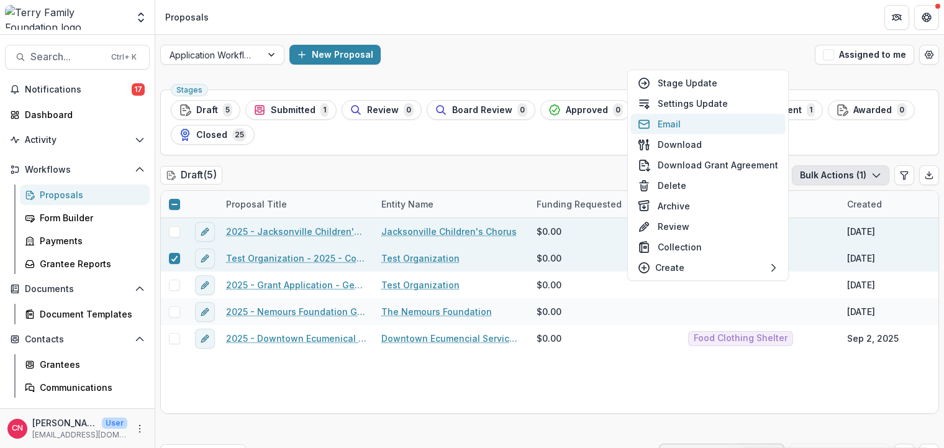
click at [666, 120] on button "Email" at bounding box center [707, 124] width 155 height 20
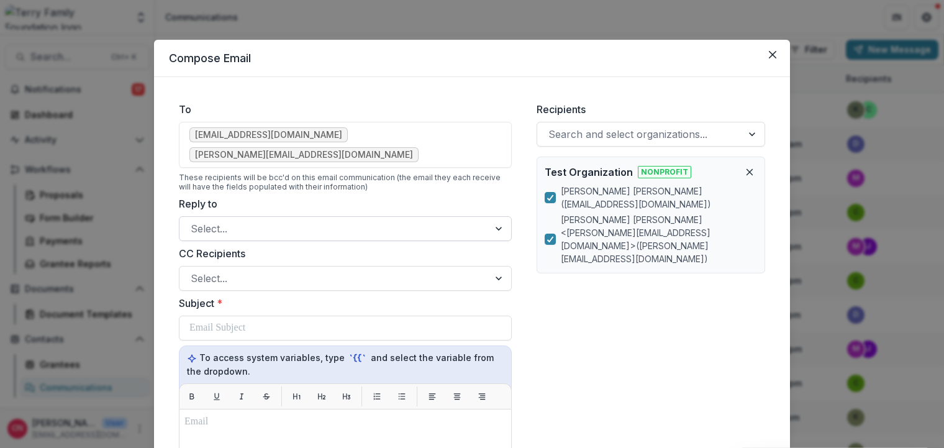
click at [493, 217] on div at bounding box center [500, 229] width 22 height 24
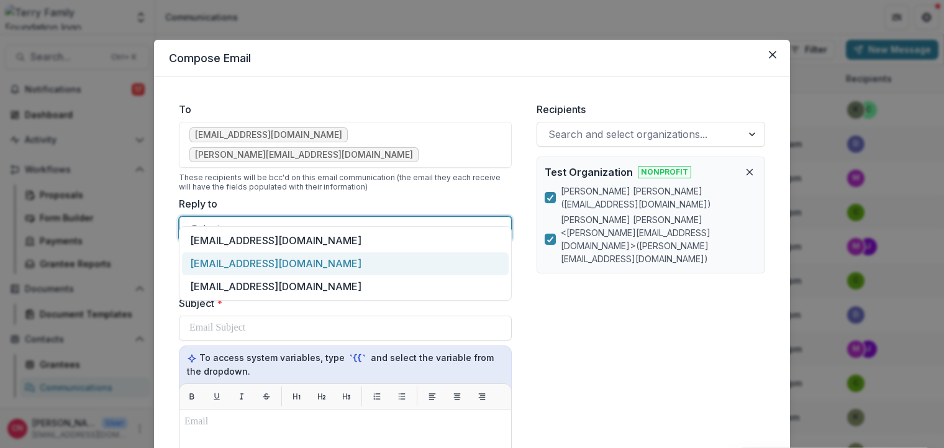
click at [309, 257] on div "[EMAIL_ADDRESS][DOMAIN_NAME]" at bounding box center [345, 263] width 327 height 23
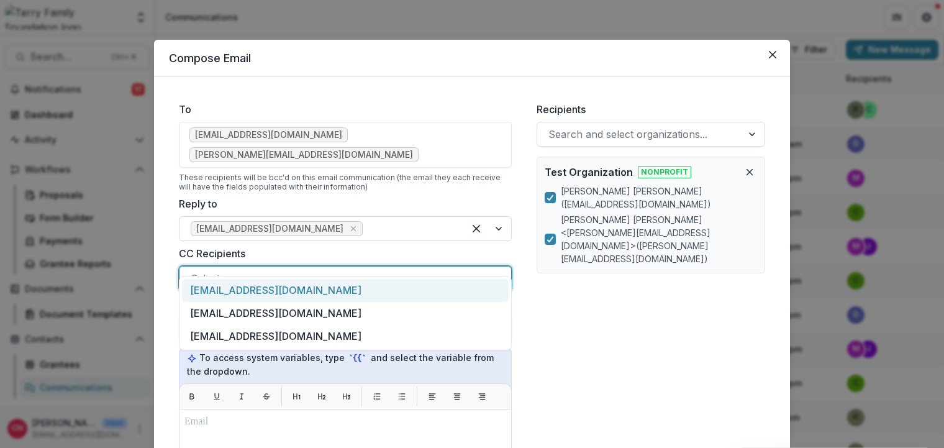
click at [284, 270] on div at bounding box center [334, 278] width 287 height 17
click at [316, 270] on div at bounding box center [334, 278] width 287 height 17
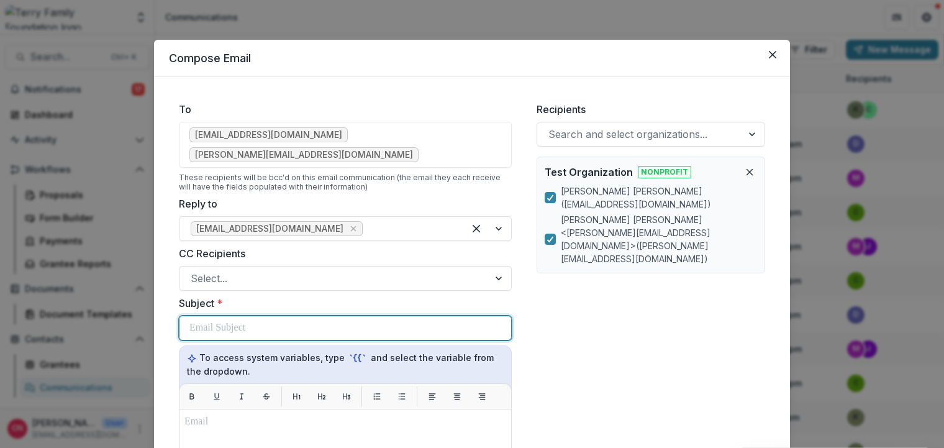
click at [314, 316] on div at bounding box center [345, 328] width 312 height 24
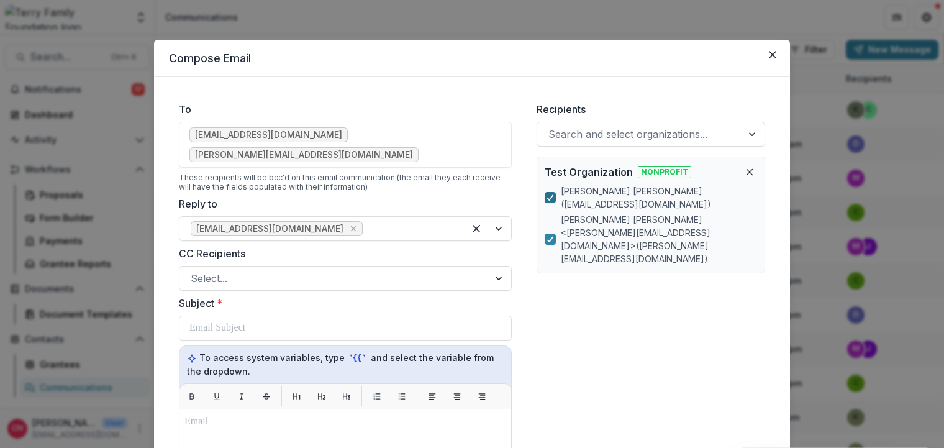
click at [545, 192] on span at bounding box center [550, 197] width 11 height 11
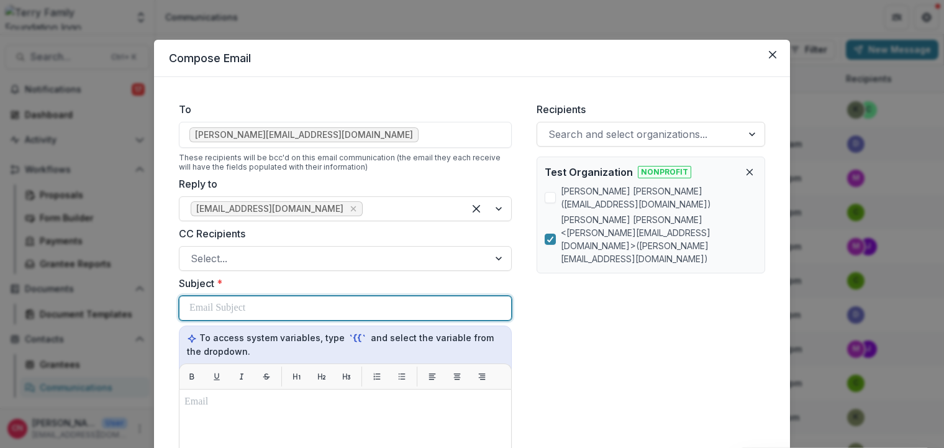
click at [286, 297] on div at bounding box center [345, 308] width 312 height 24
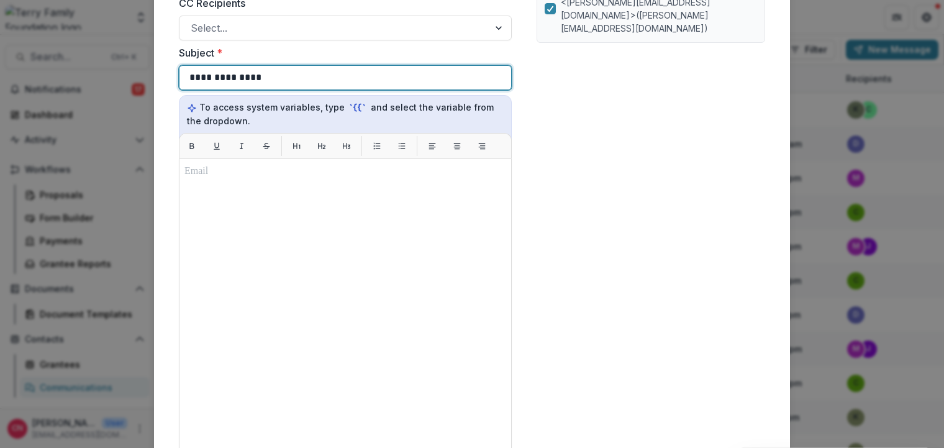
scroll to position [122, 0]
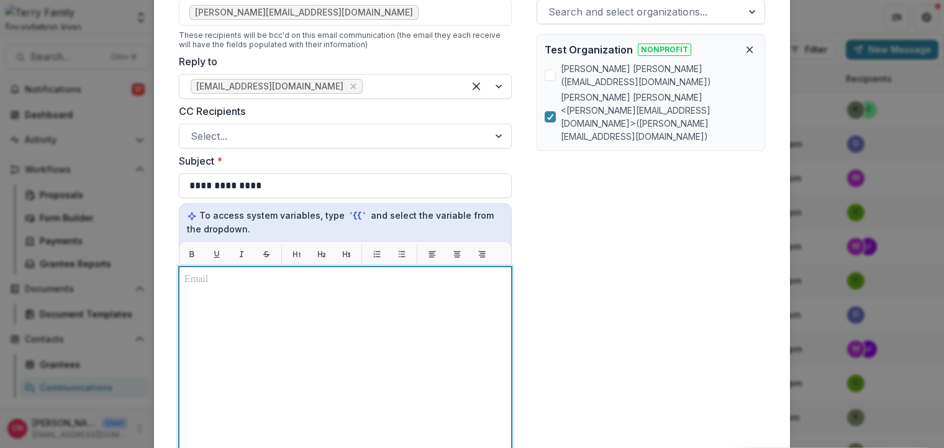
click at [201, 292] on div at bounding box center [345, 421] width 322 height 299
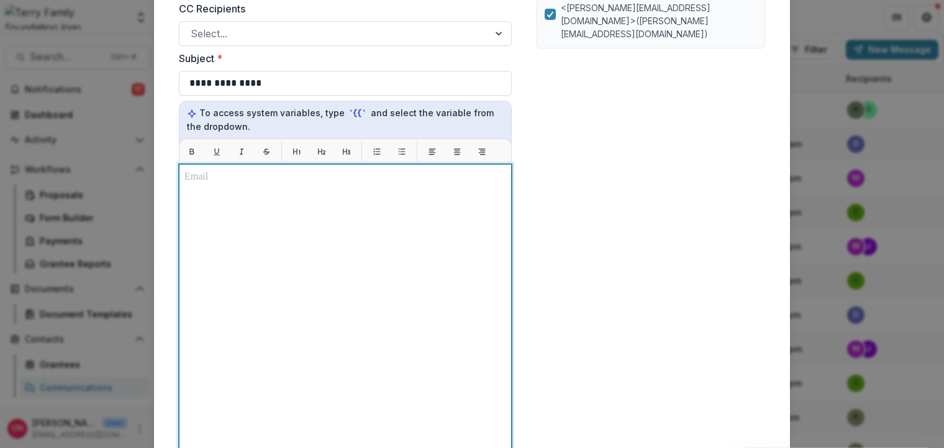
scroll to position [420, 0]
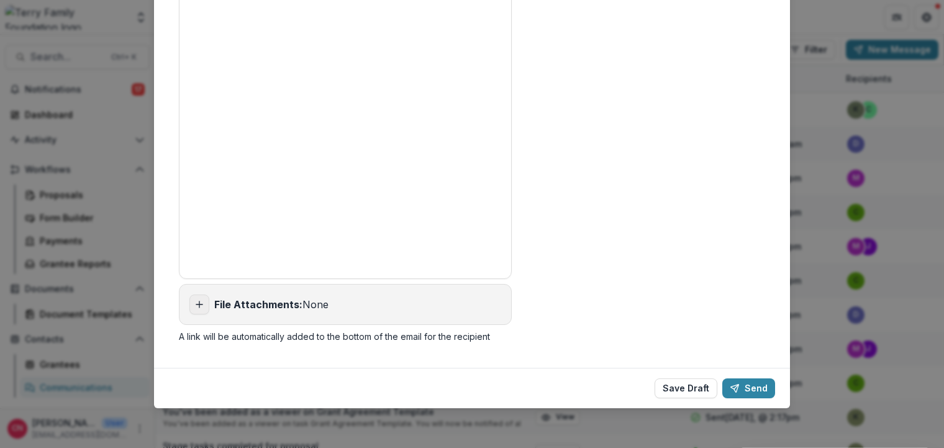
click at [200, 302] on icon "Add attachment" at bounding box center [199, 304] width 10 height 10
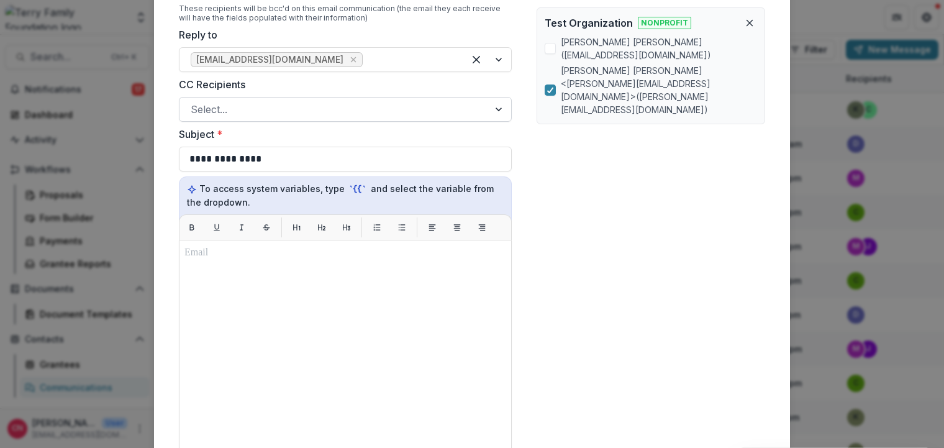
scroll to position [0, 0]
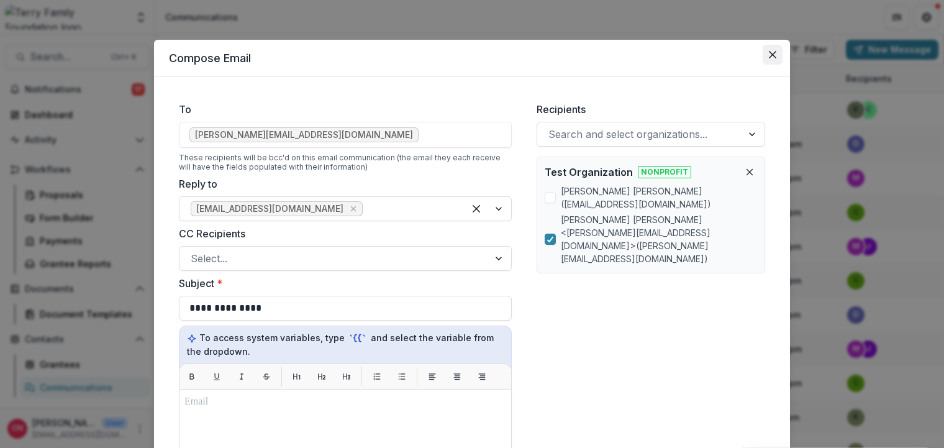
click at [773, 50] on button "Close" at bounding box center [773, 55] width 20 height 20
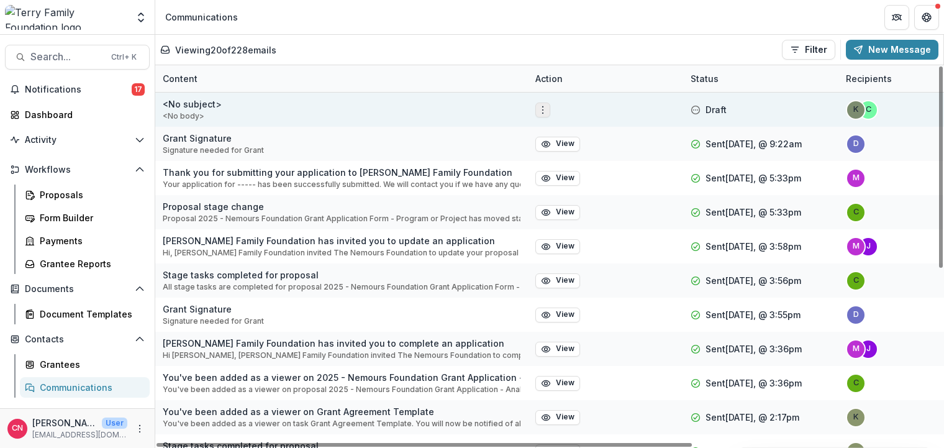
click at [545, 107] on icon "Options" at bounding box center [543, 110] width 10 height 10
click at [569, 154] on button "Delete" at bounding box center [604, 156] width 133 height 20
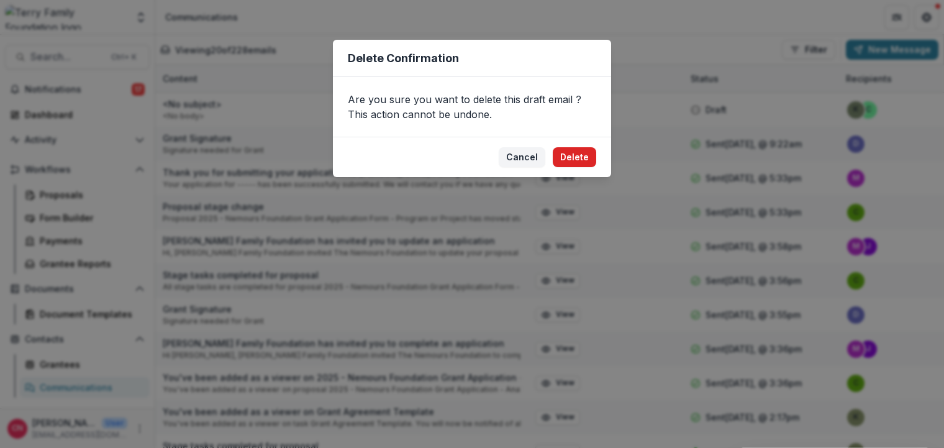
click at [585, 149] on button "Delete" at bounding box center [574, 157] width 43 height 20
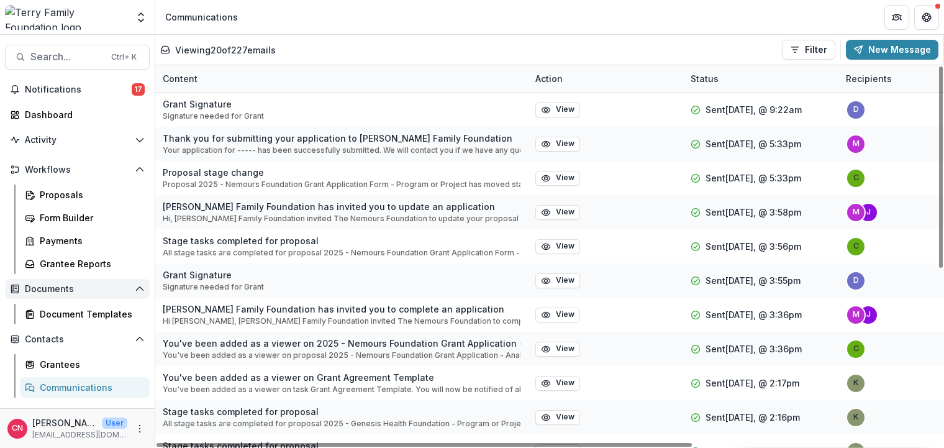
scroll to position [63, 0]
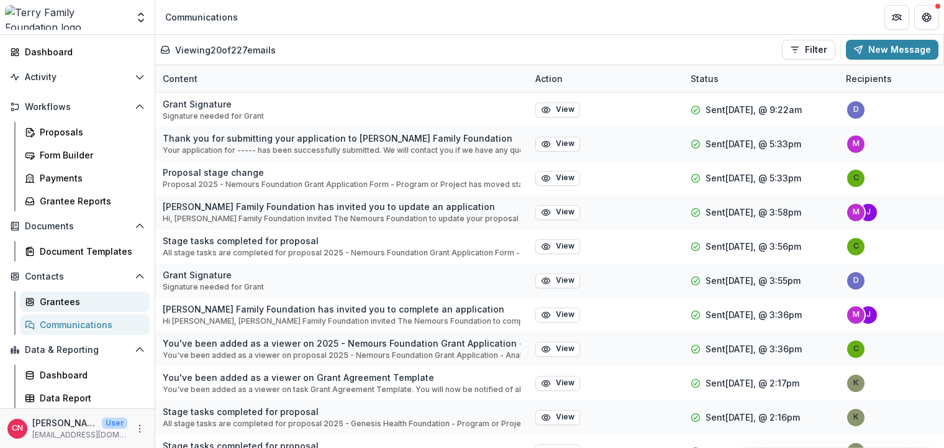
click at [62, 296] on div "Grantees" at bounding box center [90, 301] width 100 height 13
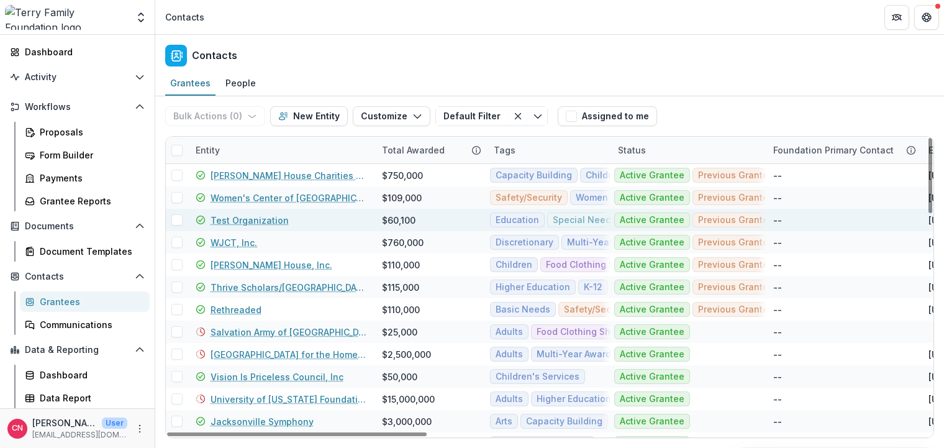
click at [175, 220] on span at bounding box center [176, 219] width 11 height 11
click at [248, 111] on icon "button" at bounding box center [250, 116] width 10 height 10
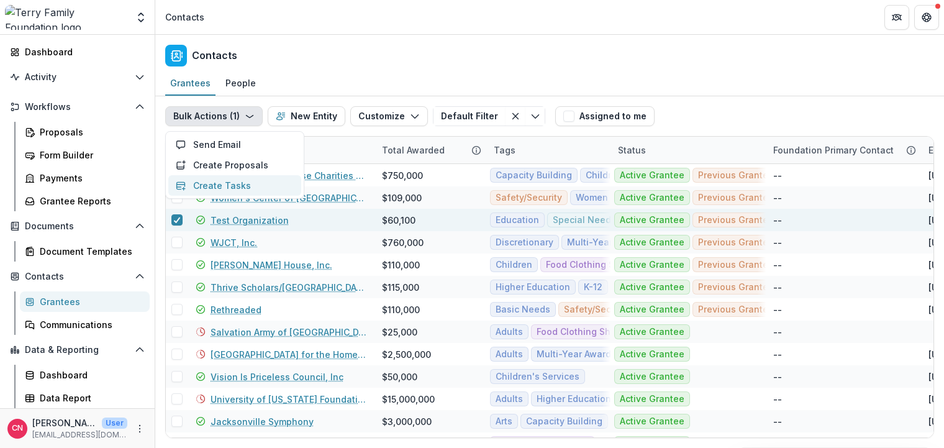
click at [196, 181] on button "Create Tasks" at bounding box center [234, 185] width 133 height 20
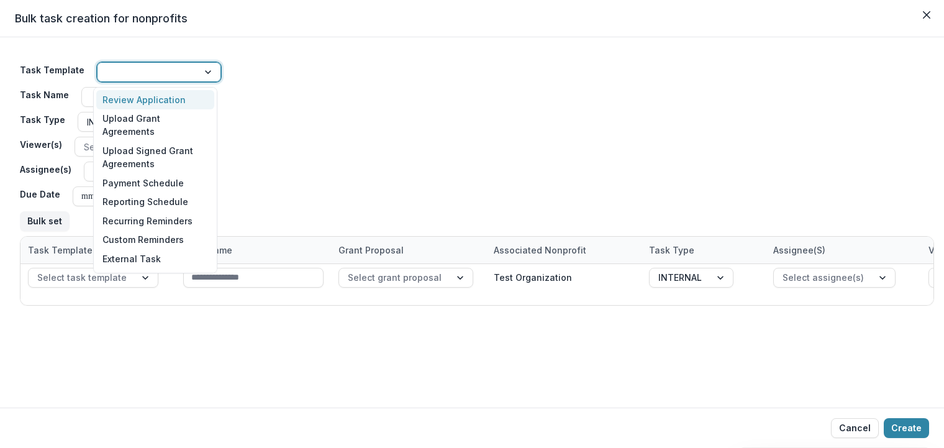
click at [204, 73] on div at bounding box center [209, 72] width 22 height 19
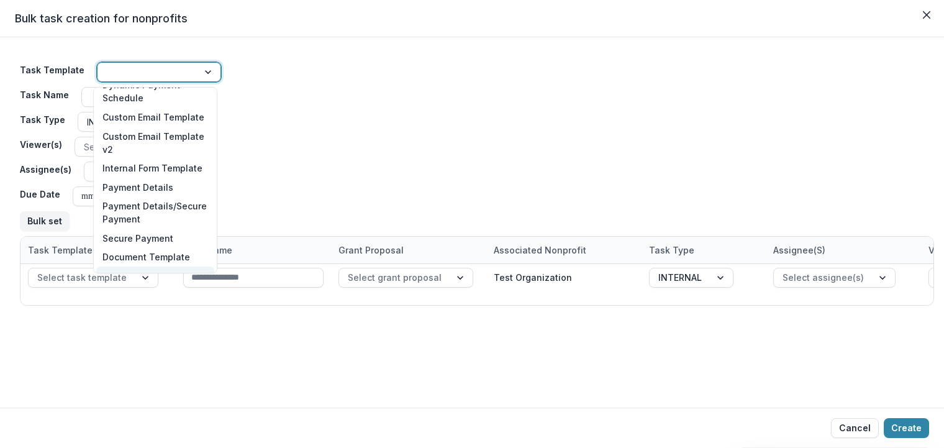
scroll to position [176, 0]
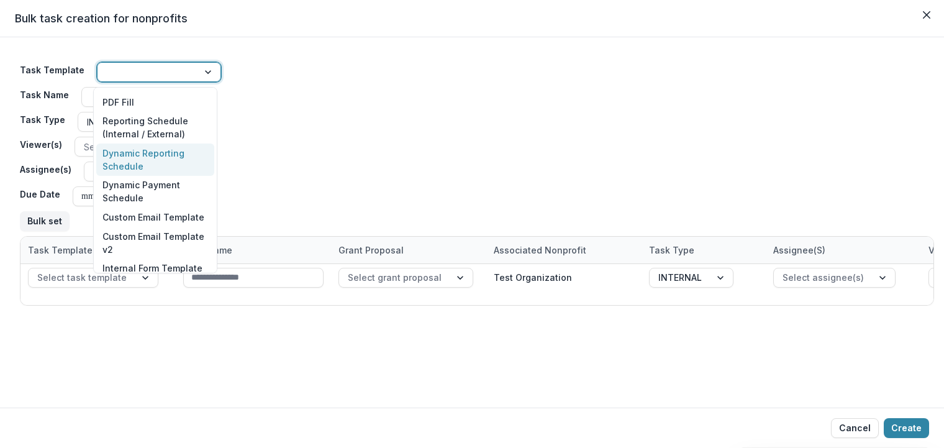
click at [126, 158] on div "Dynamic Reporting Schedule" at bounding box center [155, 159] width 118 height 32
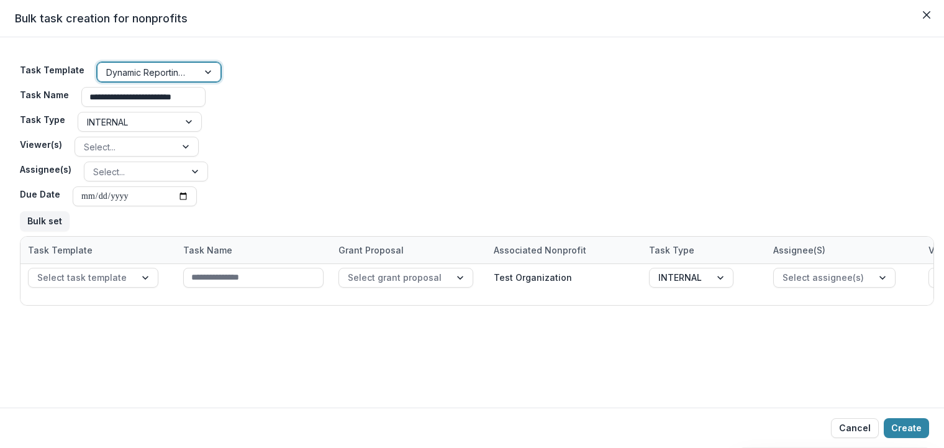
type input "**********"
click at [186, 121] on div at bounding box center [190, 121] width 22 height 19
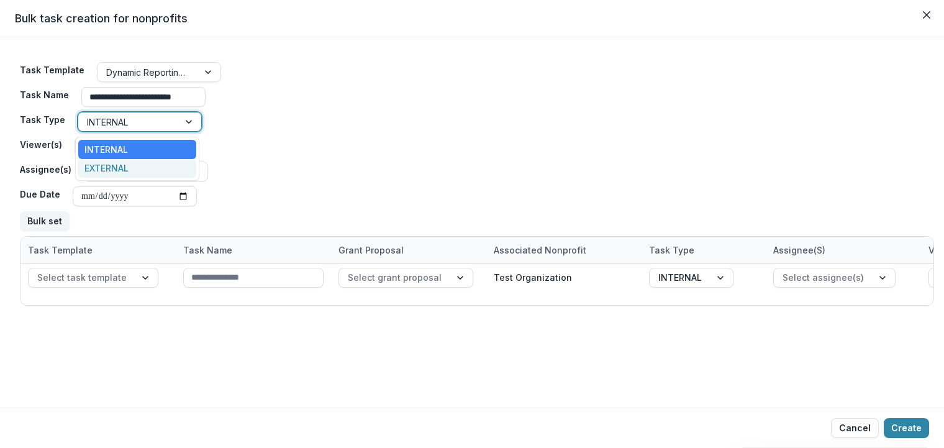
click at [129, 165] on div "EXTERNAL" at bounding box center [137, 168] width 118 height 19
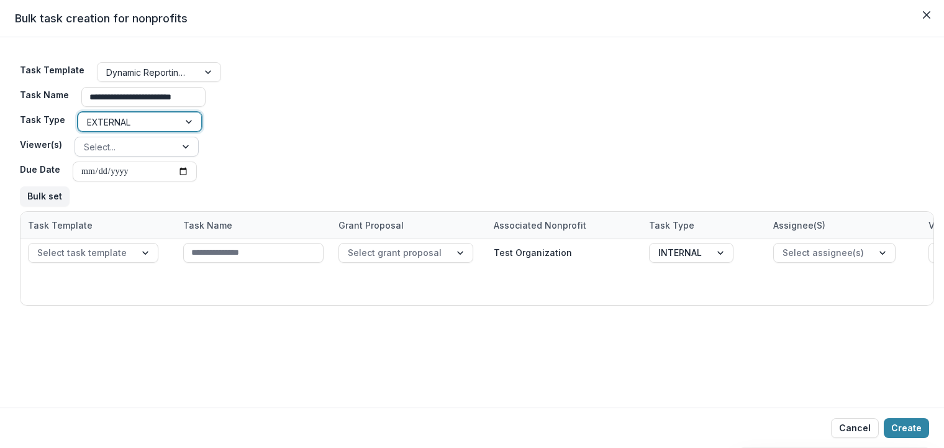
click at [186, 143] on div at bounding box center [187, 146] width 22 height 19
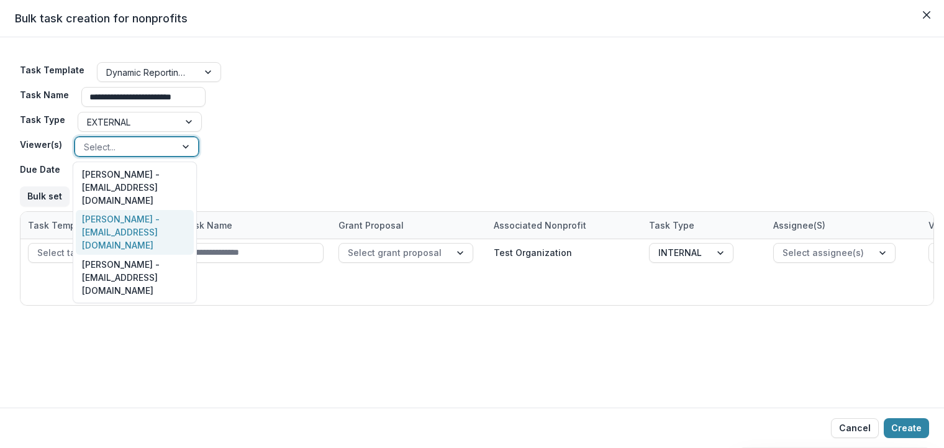
click at [125, 210] on div "[PERSON_NAME] - [EMAIL_ADDRESS][DOMAIN_NAME]" at bounding box center [135, 232] width 118 height 45
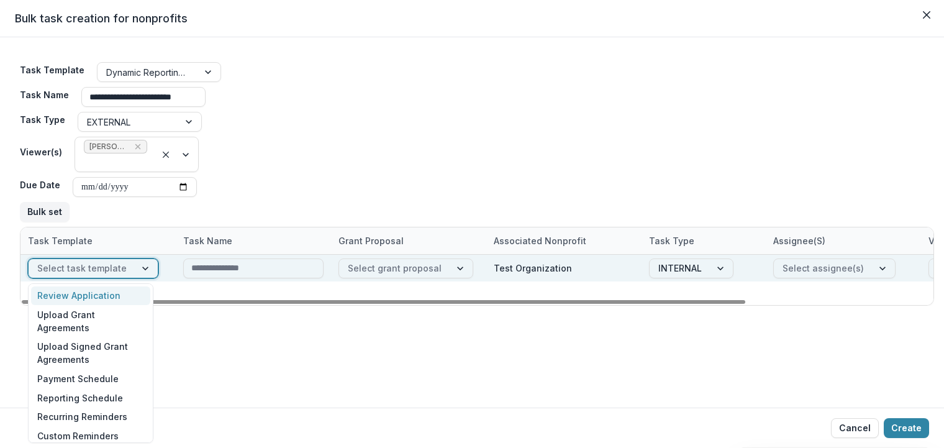
click at [137, 265] on div at bounding box center [146, 268] width 22 height 19
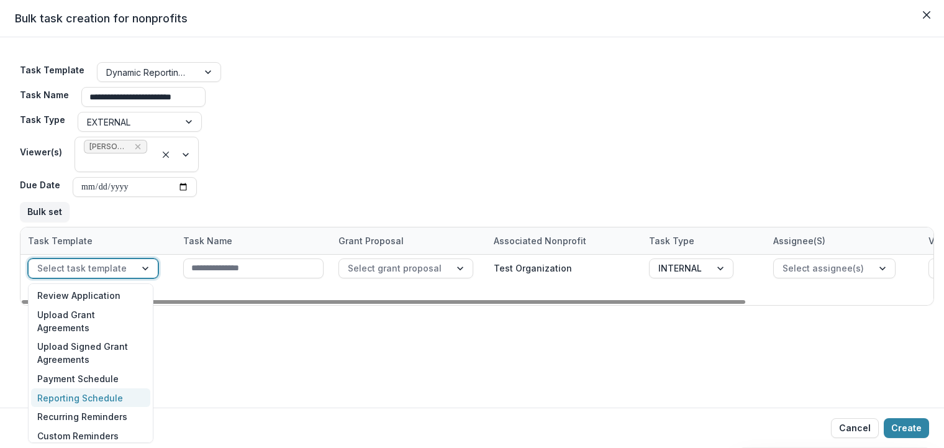
click at [114, 396] on div "Reporting Schedule" at bounding box center [90, 397] width 119 height 19
type input "**********"
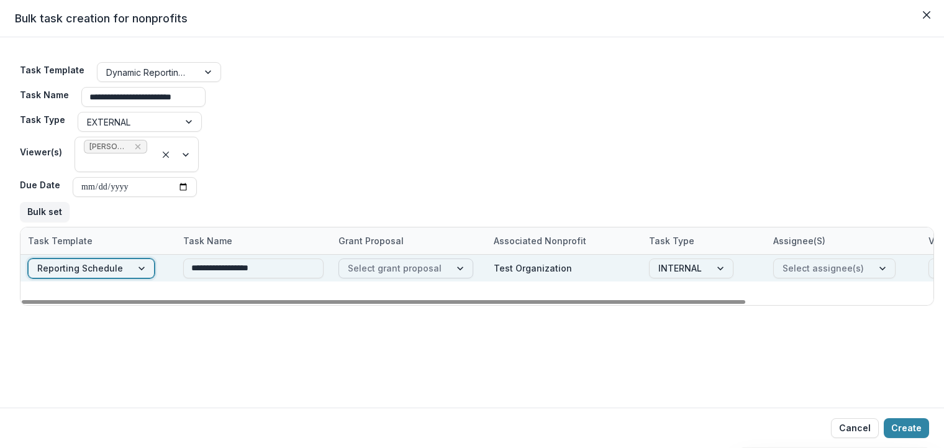
click at [458, 268] on div at bounding box center [461, 268] width 22 height 19
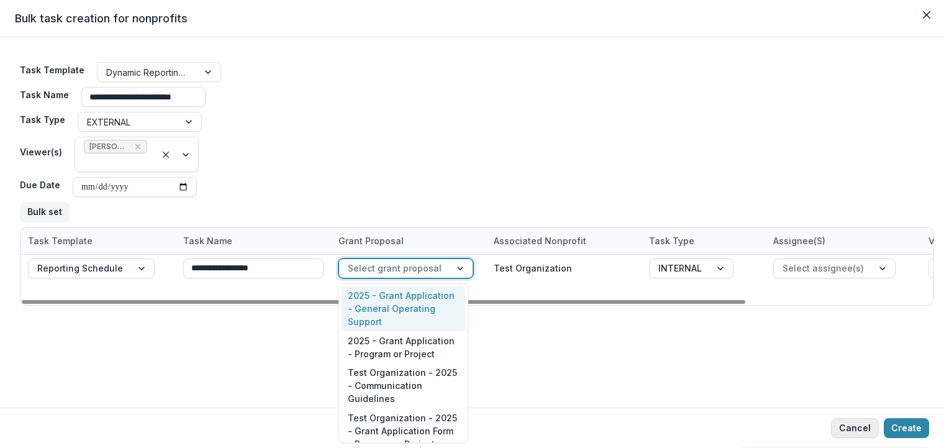
click at [857, 425] on button "Cancel" at bounding box center [855, 428] width 48 height 20
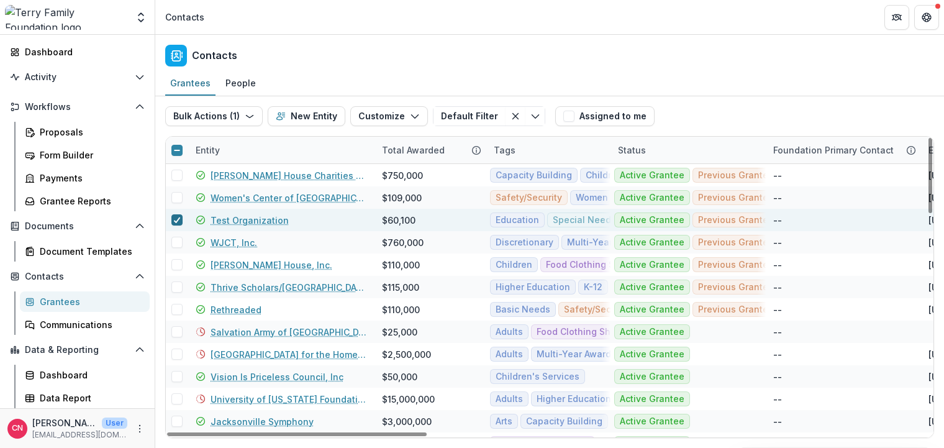
click at [178, 216] on div at bounding box center [176, 220] width 7 height 10
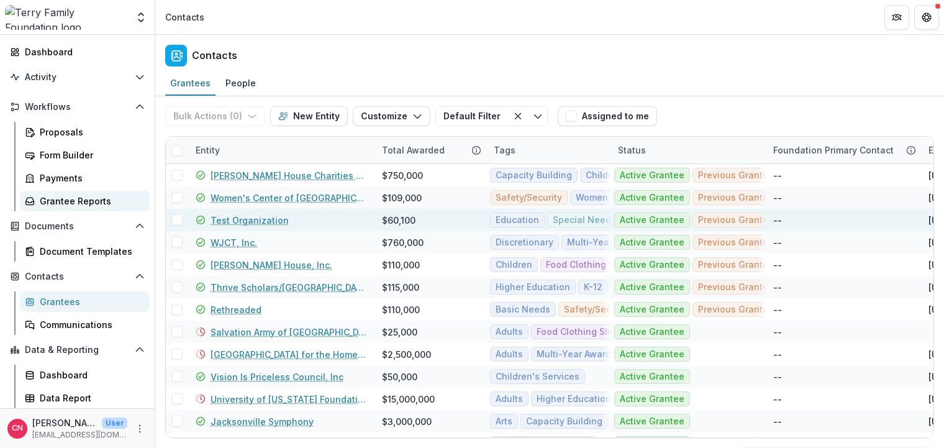
click at [79, 198] on div "Grantee Reports" at bounding box center [90, 200] width 100 height 13
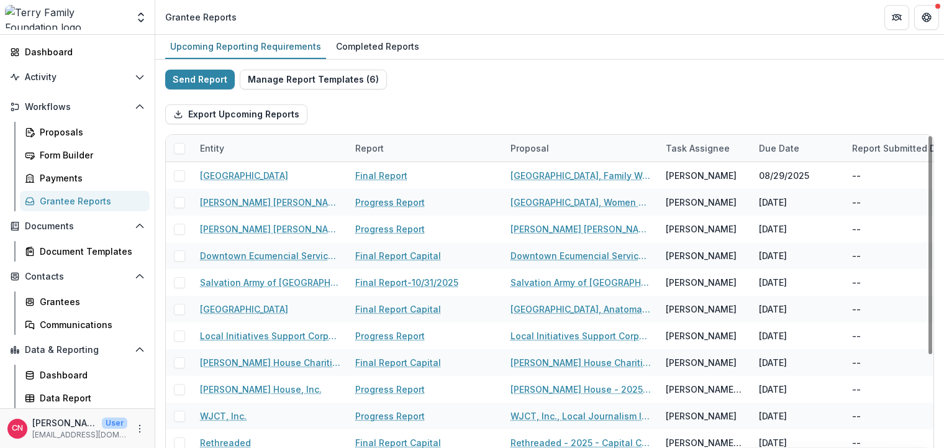
click at [253, 147] on div "Entity" at bounding box center [270, 148] width 155 height 27
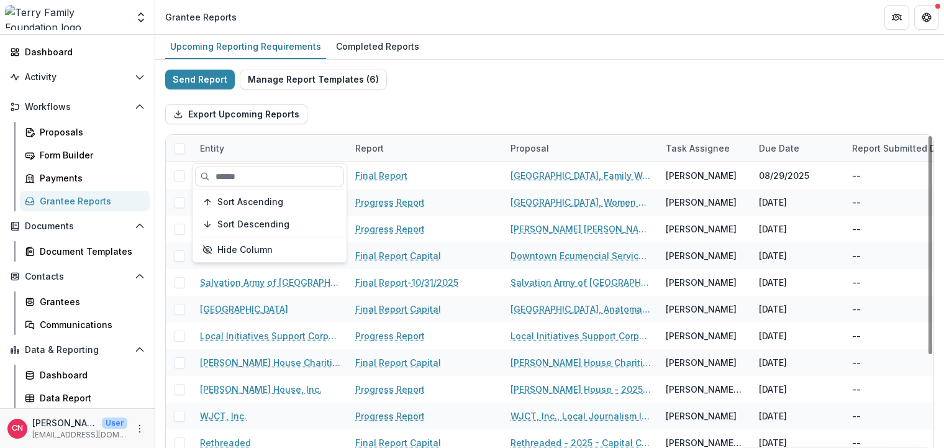
click at [288, 166] on div "Sort Ascending Sort Descending Hide Column" at bounding box center [270, 213] width 154 height 98
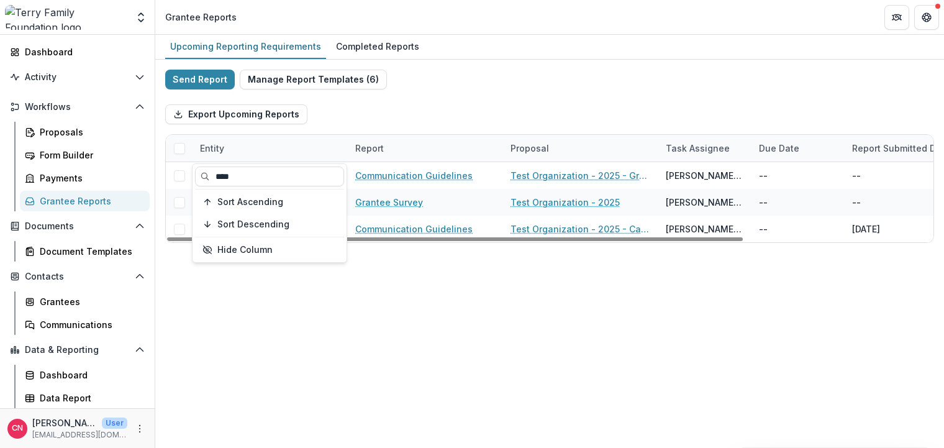
type input "****"
click at [286, 148] on div "Entity" at bounding box center [270, 148] width 155 height 27
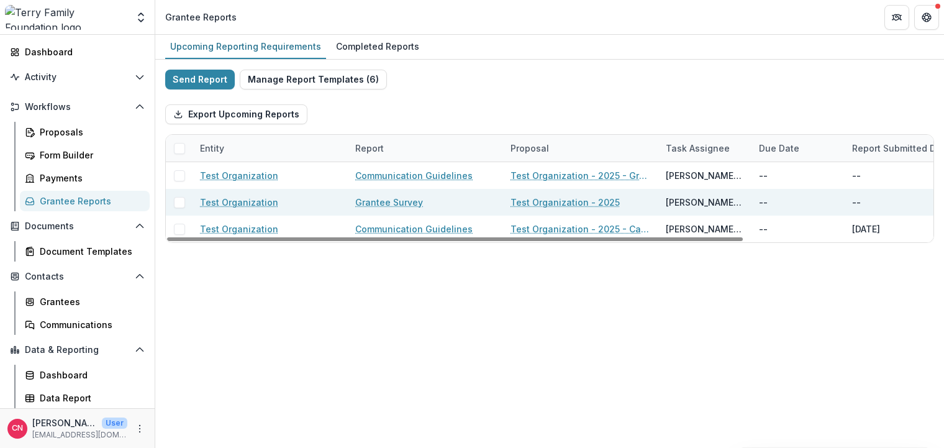
click at [182, 203] on span at bounding box center [179, 202] width 11 height 11
click at [396, 199] on link "Grantee Survey" at bounding box center [389, 202] width 68 height 13
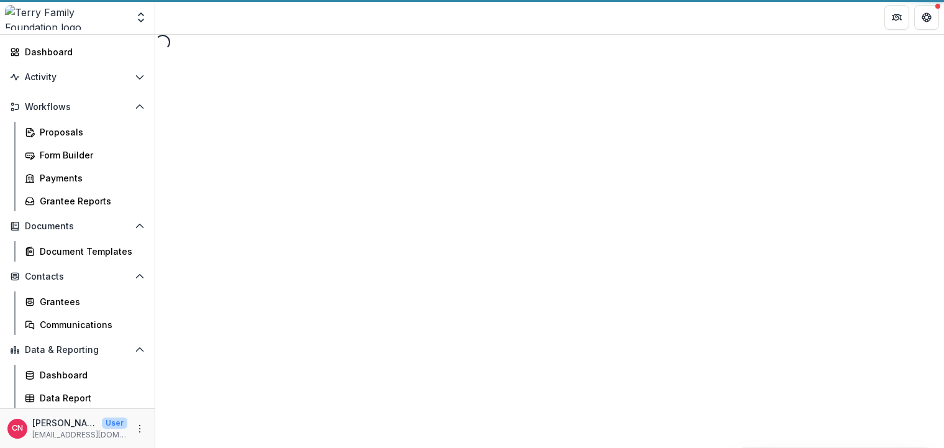
select select "********"
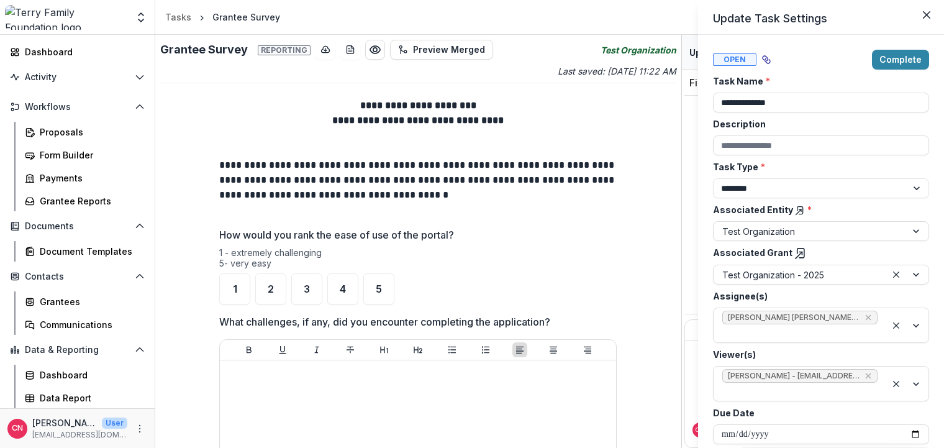
click at [233, 286] on div "**********" at bounding box center [472, 224] width 944 height 448
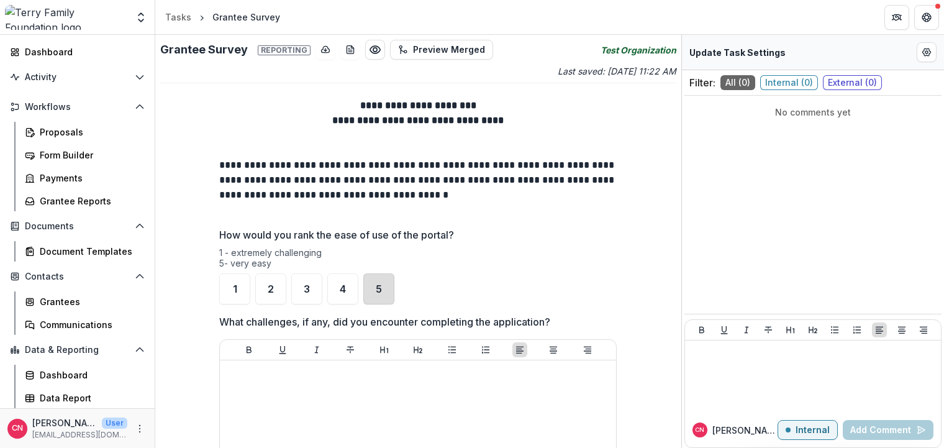
click at [373, 287] on div "5" at bounding box center [378, 288] width 31 height 31
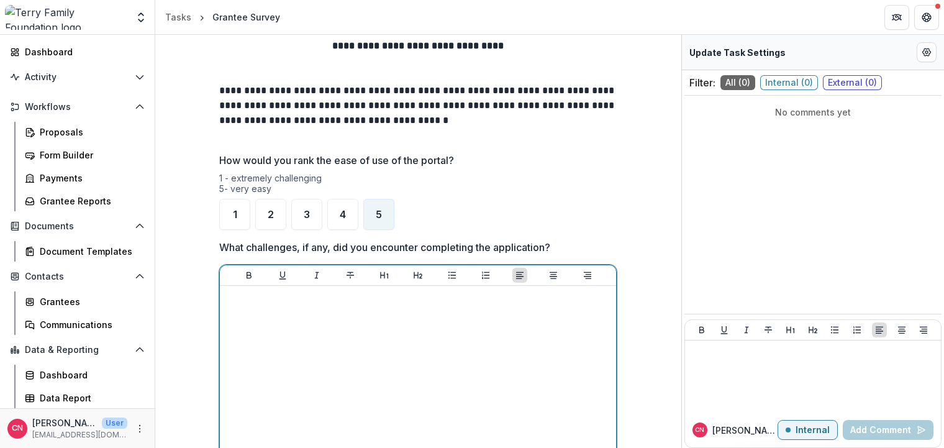
click at [304, 299] on p at bounding box center [418, 298] width 386 height 14
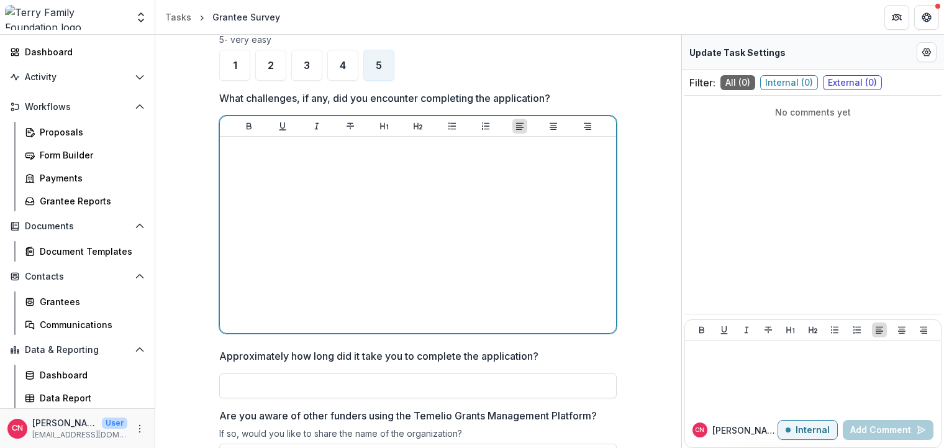
scroll to position [373, 0]
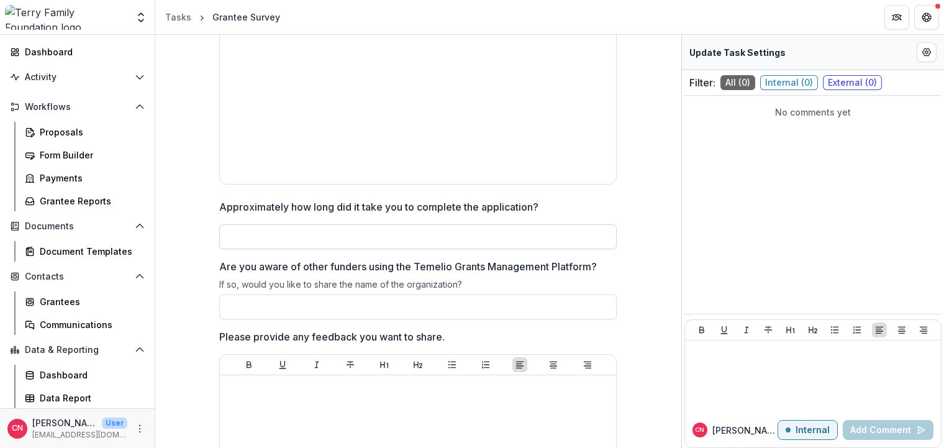
click at [428, 239] on input "Approximately how long did it take you to complete the application?" at bounding box center [417, 236] width 397 height 25
click at [307, 307] on input "Are you aware of other funders using the Temelio Grants Management Platform?" at bounding box center [417, 306] width 397 height 25
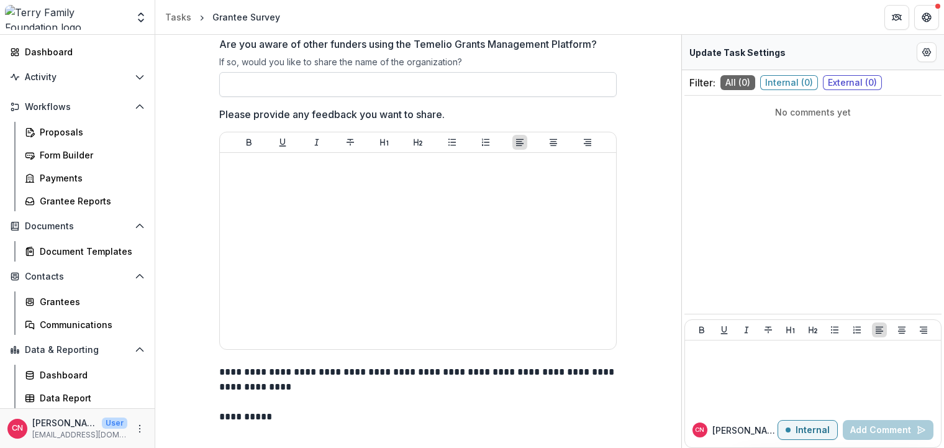
scroll to position [596, 0]
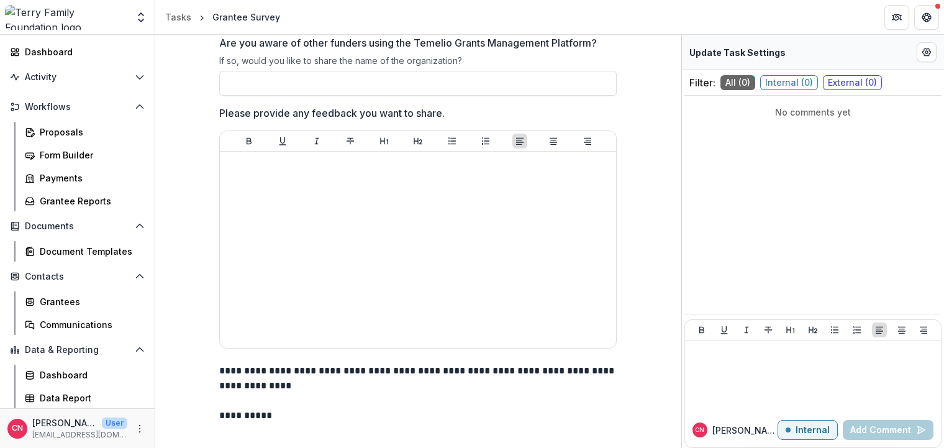
click at [66, 249] on div "Document Templates" at bounding box center [90, 251] width 100 height 13
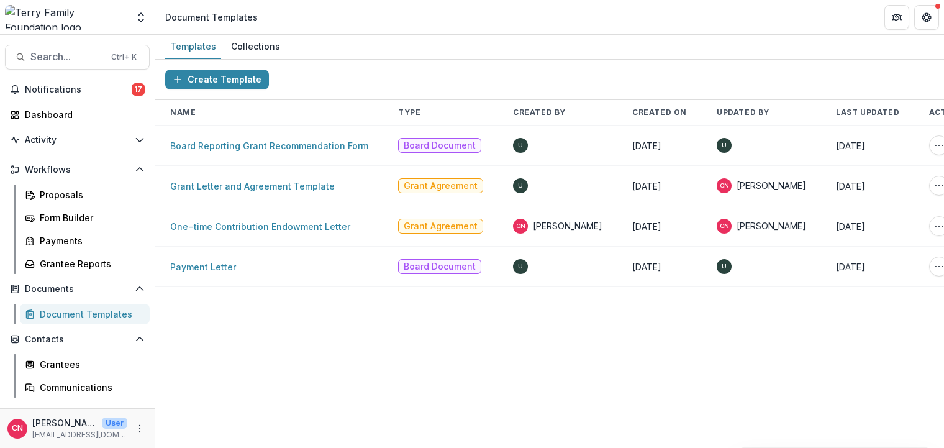
click at [65, 258] on div "Grantee Reports" at bounding box center [90, 263] width 100 height 13
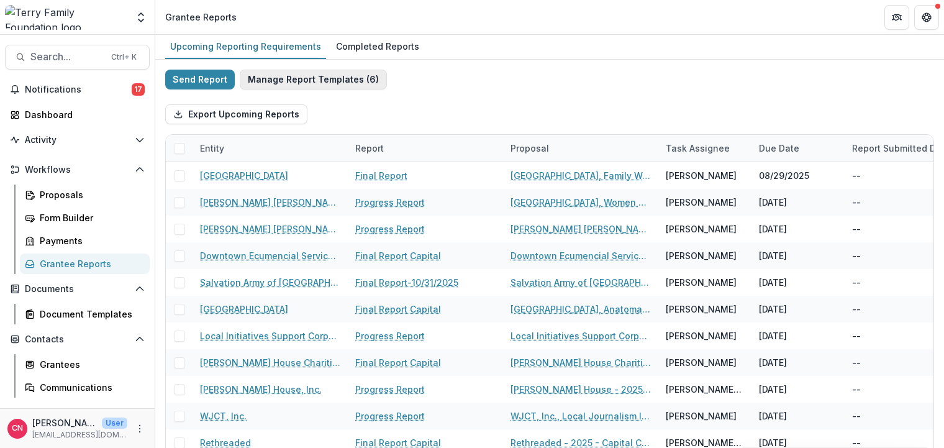
click at [302, 75] on button "Manage Report Templates ( 6 )" at bounding box center [313, 80] width 147 height 20
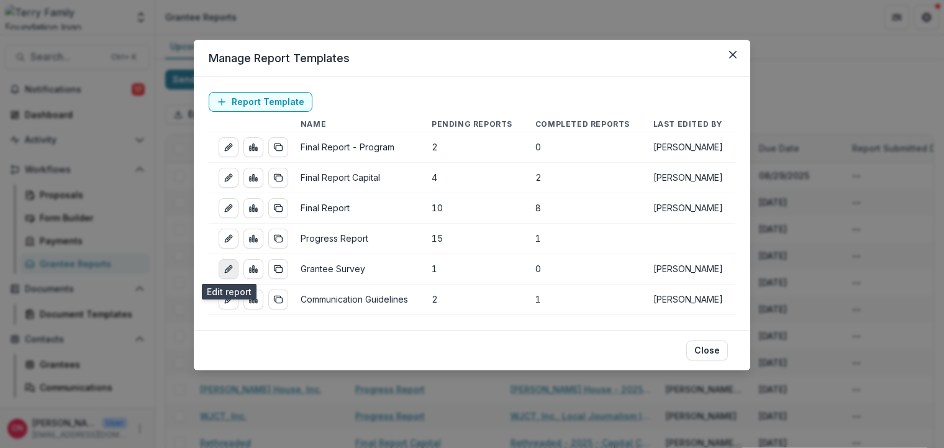
click at [225, 268] on icon "edit-report" at bounding box center [229, 269] width 10 height 10
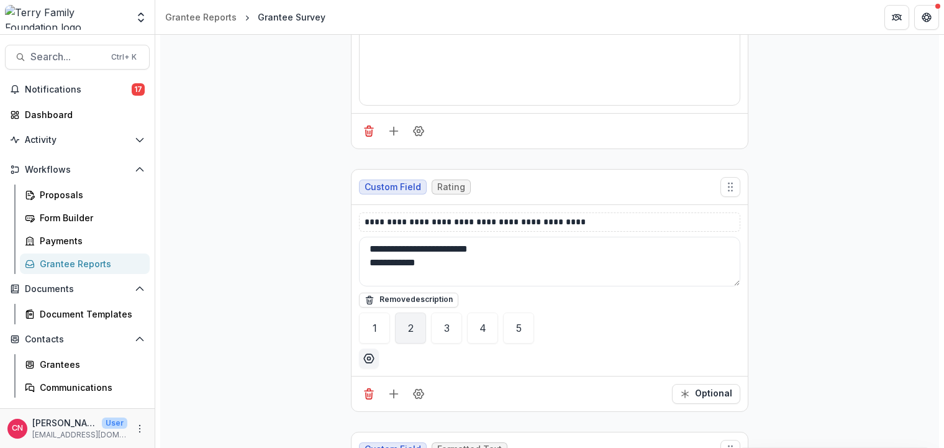
scroll to position [373, 0]
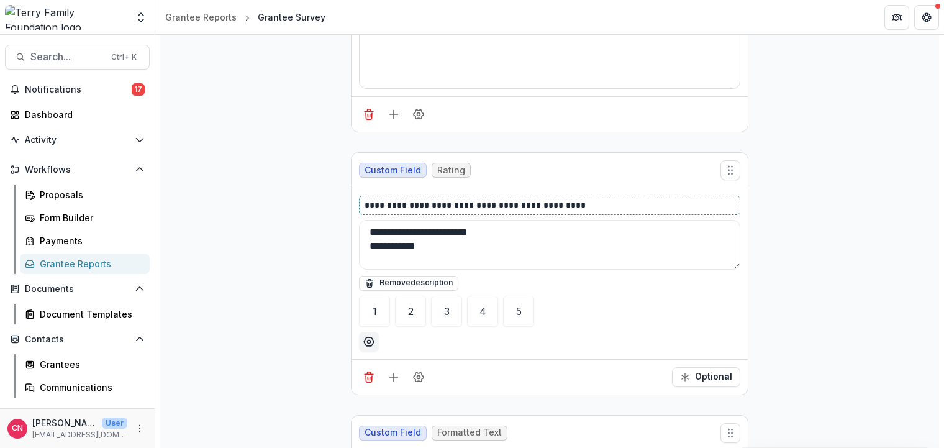
click at [567, 204] on p "**********" at bounding box center [550, 205] width 370 height 13
click at [568, 204] on p "**********" at bounding box center [550, 205] width 370 height 13
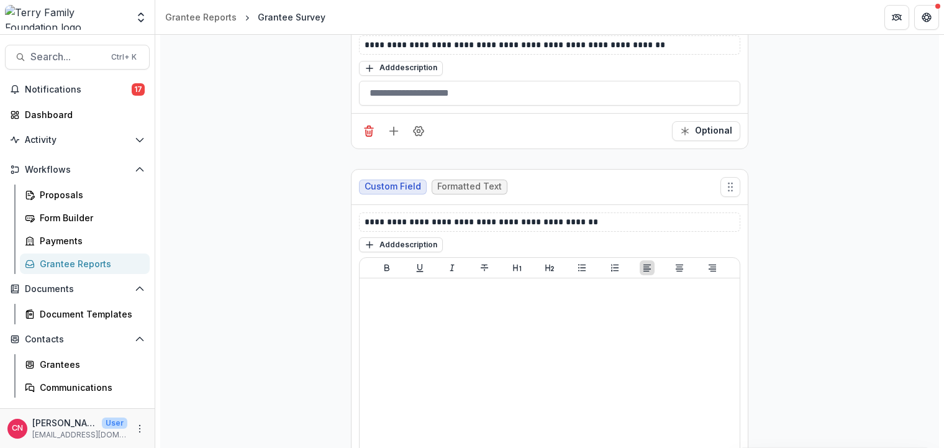
scroll to position [1565, 0]
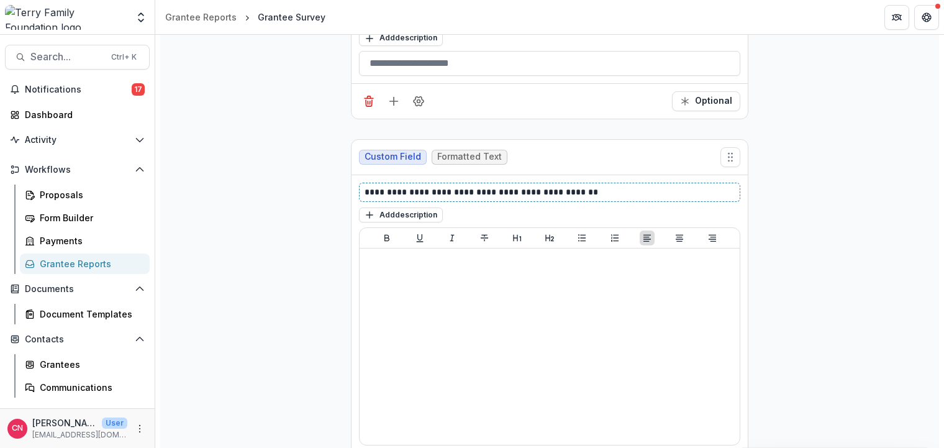
click at [443, 191] on p "**********" at bounding box center [550, 192] width 370 height 13
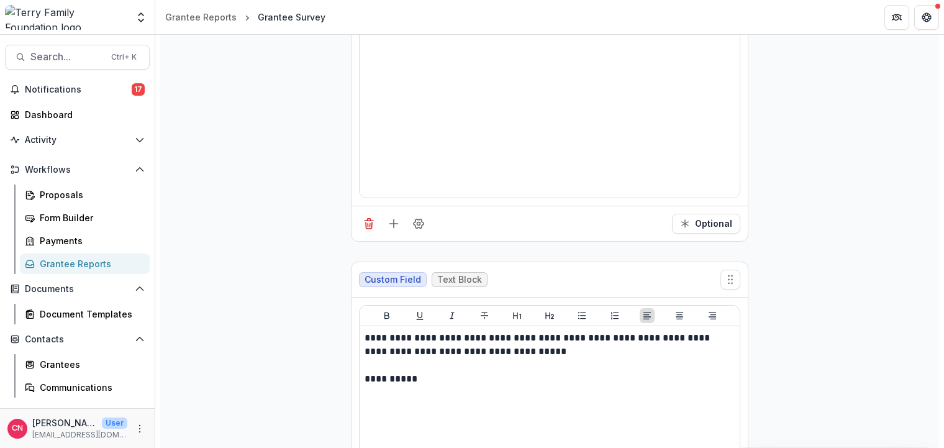
scroll to position [1938, 0]
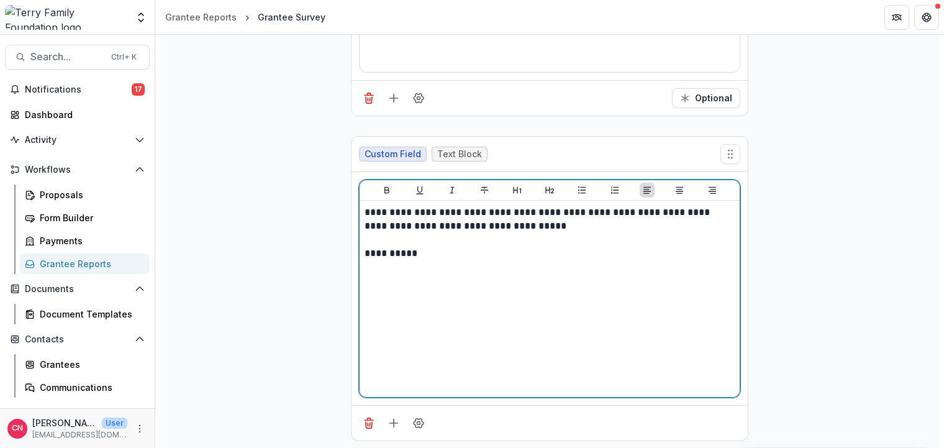
click at [522, 212] on p "**********" at bounding box center [550, 219] width 370 height 27
click at [606, 211] on p "**********" at bounding box center [550, 219] width 370 height 27
click at [604, 211] on p "**********" at bounding box center [550, 219] width 370 height 27
click at [564, 279] on div "**********" at bounding box center [550, 299] width 370 height 186
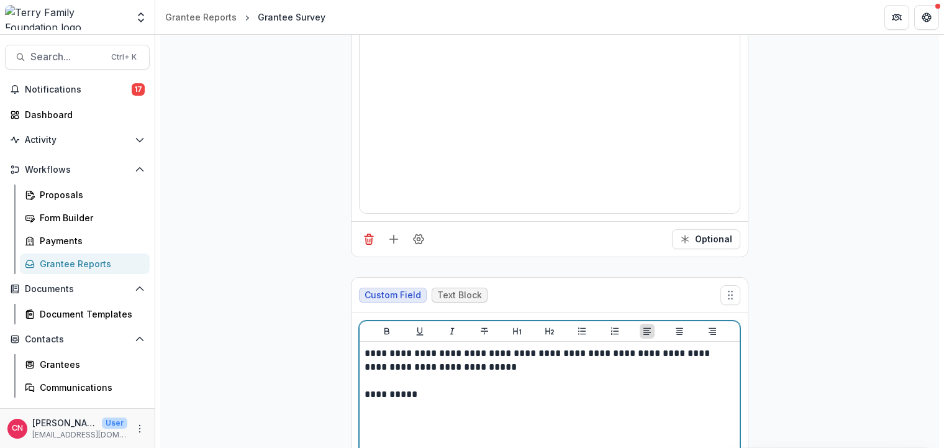
scroll to position [1946, 0]
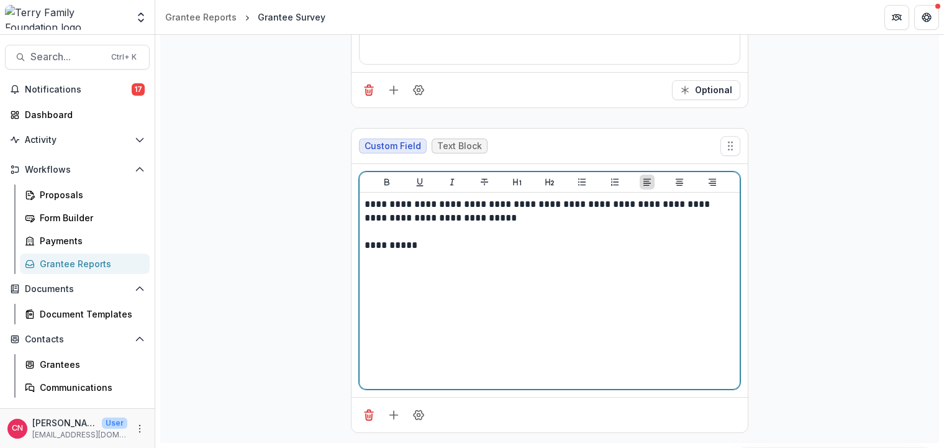
click at [393, 204] on p "**********" at bounding box center [550, 210] width 370 height 27
click at [474, 240] on p "**********" at bounding box center [550, 245] width 370 height 14
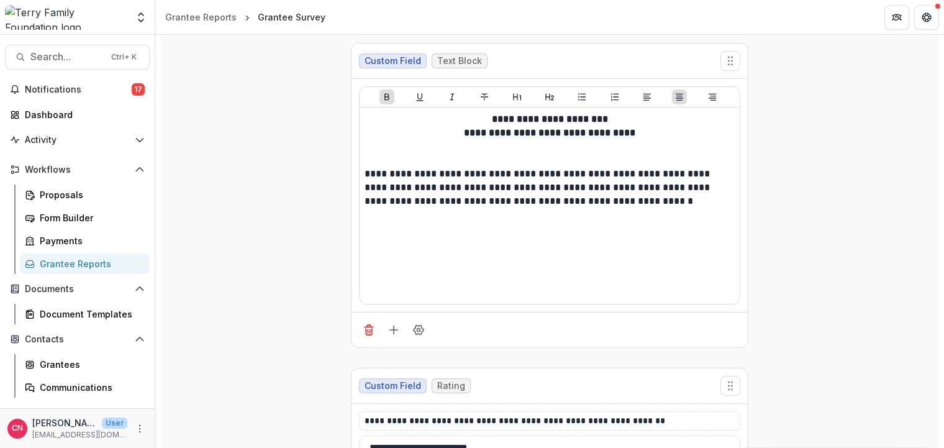
scroll to position [0, 0]
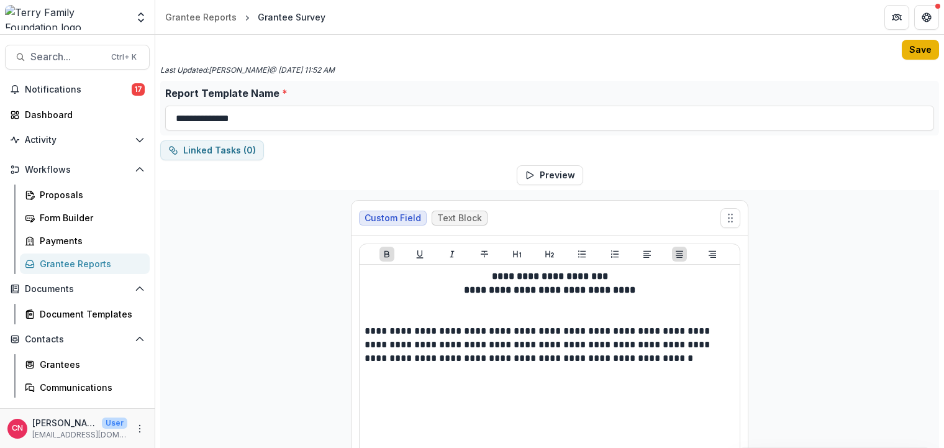
click at [917, 47] on button "Save" at bounding box center [920, 50] width 37 height 20
click at [549, 171] on button "Preview" at bounding box center [550, 175] width 66 height 20
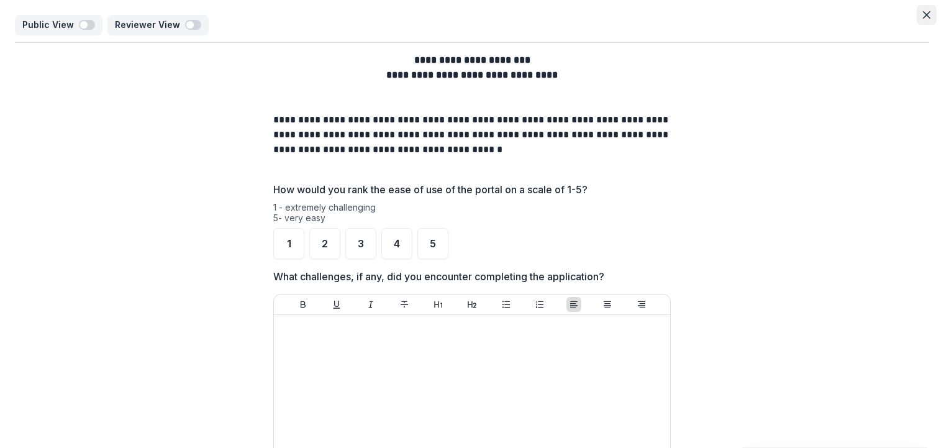
click at [923, 15] on icon "Close" at bounding box center [926, 14] width 7 height 7
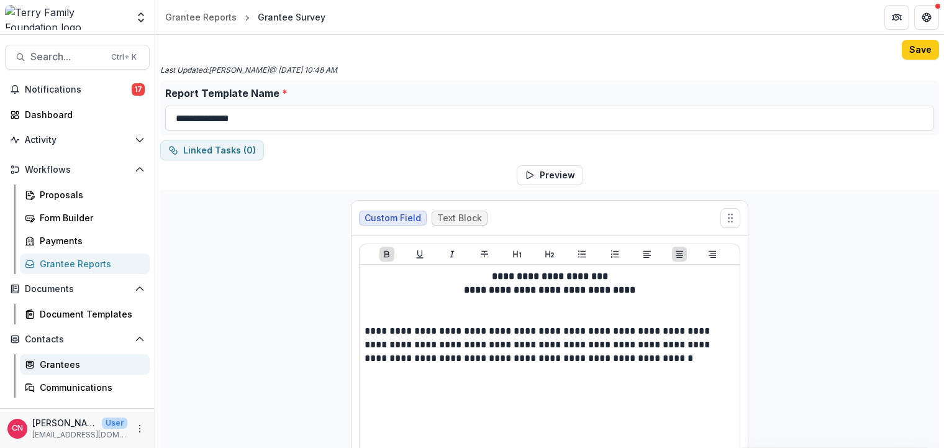
click at [73, 362] on div "Grantees" at bounding box center [90, 364] width 100 height 13
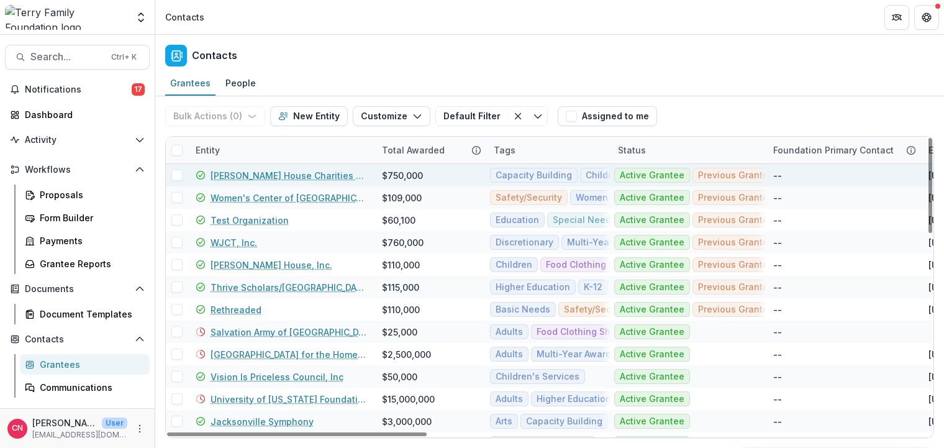
click at [178, 175] on span at bounding box center [176, 175] width 11 height 11
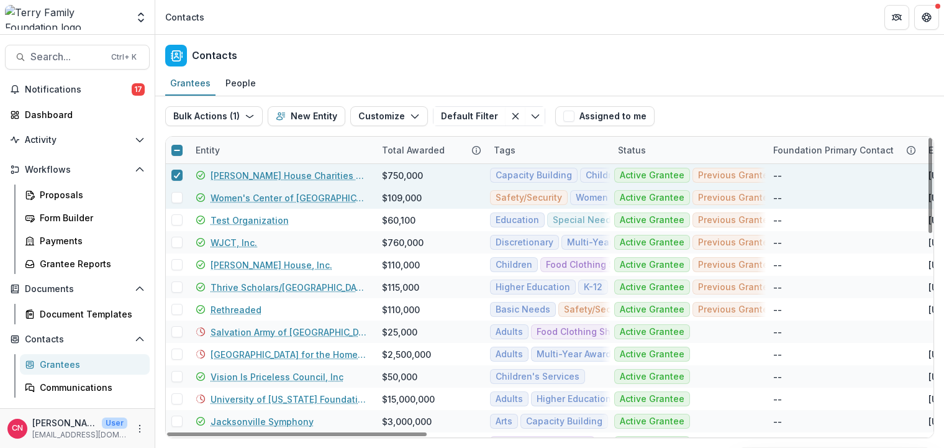
click at [176, 199] on span at bounding box center [176, 197] width 11 height 11
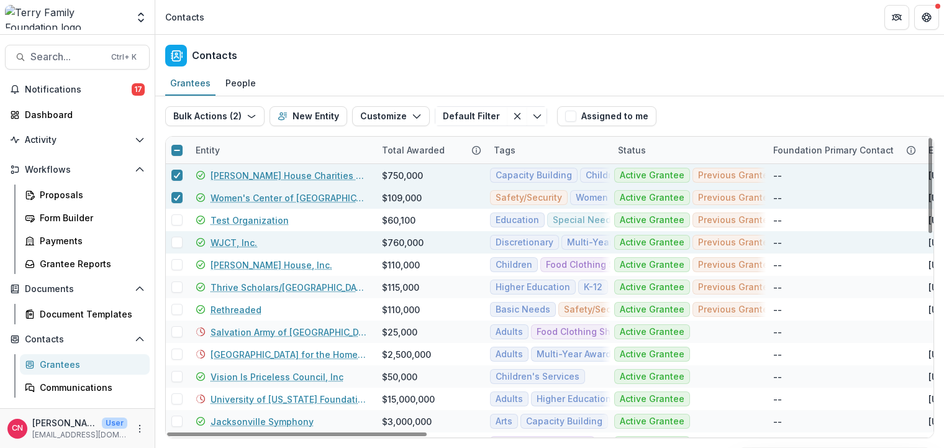
click at [175, 244] on span at bounding box center [176, 242] width 11 height 11
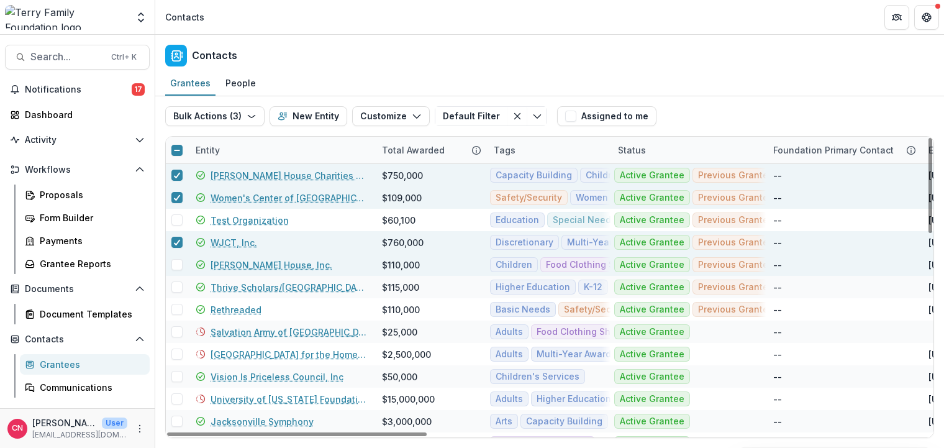
click at [175, 264] on span at bounding box center [176, 264] width 11 height 11
click at [178, 289] on span at bounding box center [176, 286] width 11 height 11
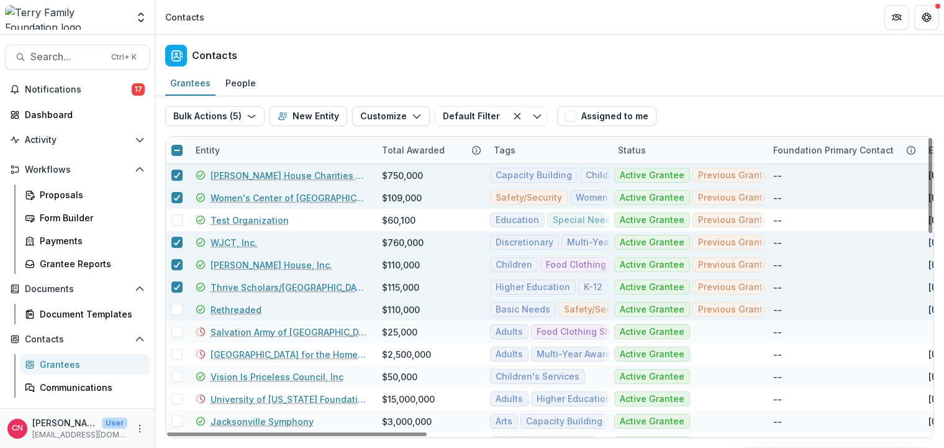
click at [179, 310] on span at bounding box center [176, 309] width 11 height 11
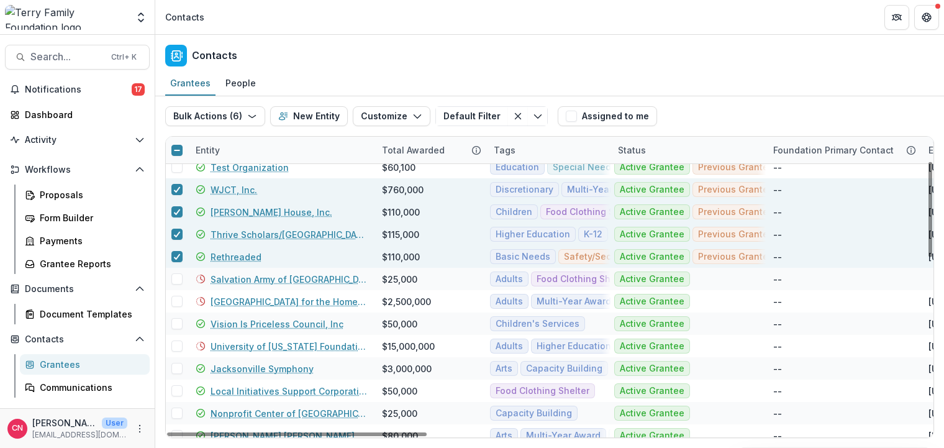
scroll to position [149, 0]
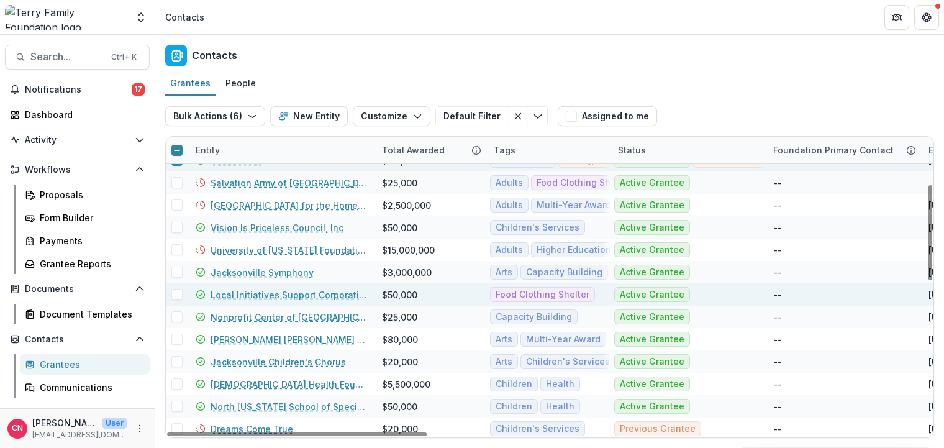
click at [177, 291] on span at bounding box center [176, 294] width 11 height 11
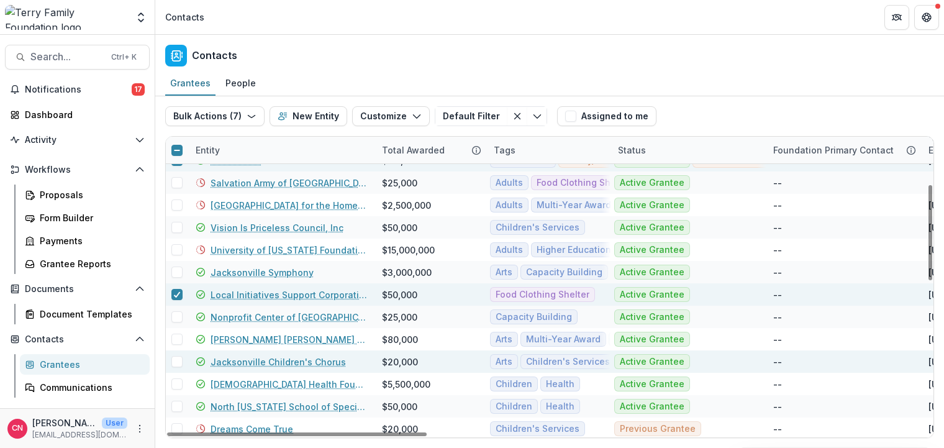
click at [173, 360] on span at bounding box center [176, 361] width 11 height 11
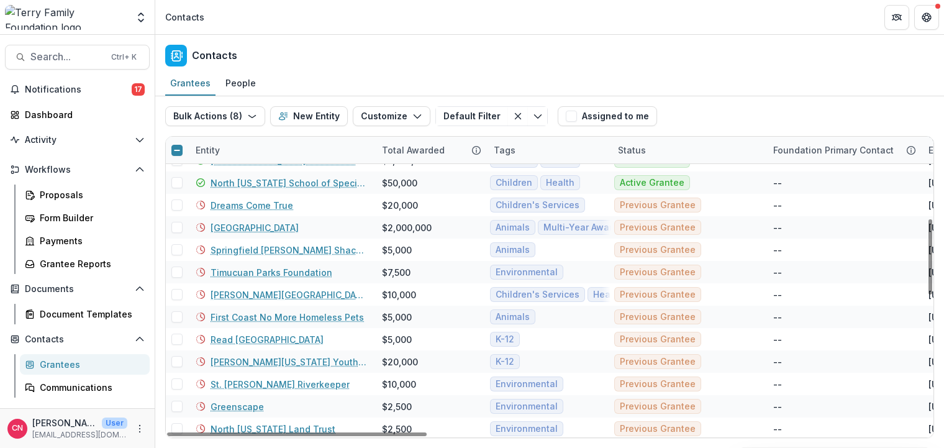
scroll to position [298, 0]
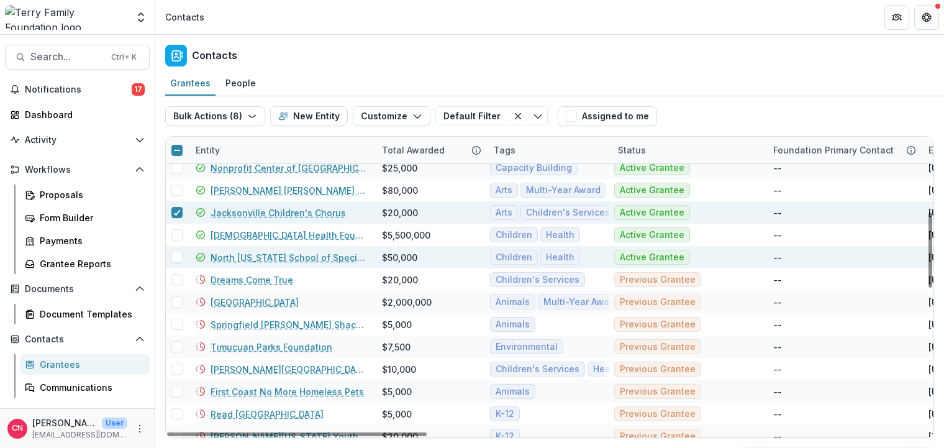
drag, startPoint x: 173, startPoint y: 256, endPoint x: 179, endPoint y: 251, distance: 7.9
click at [175, 256] on span at bounding box center [176, 257] width 11 height 11
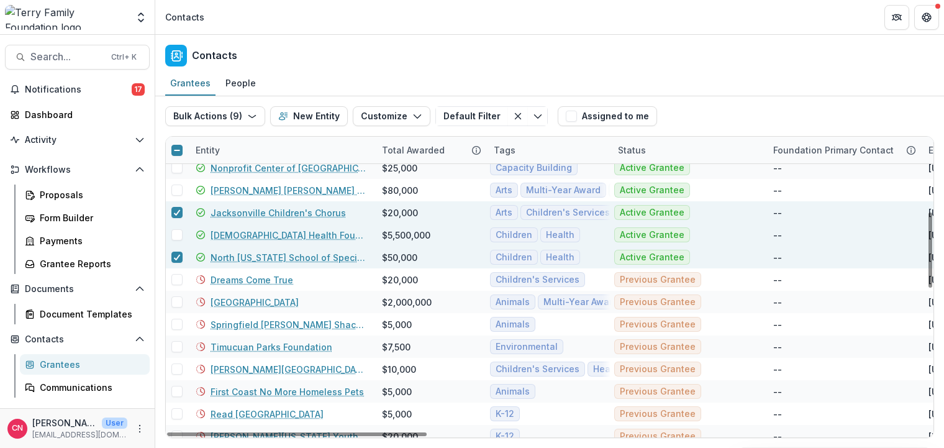
click at [178, 233] on span at bounding box center [176, 234] width 11 height 11
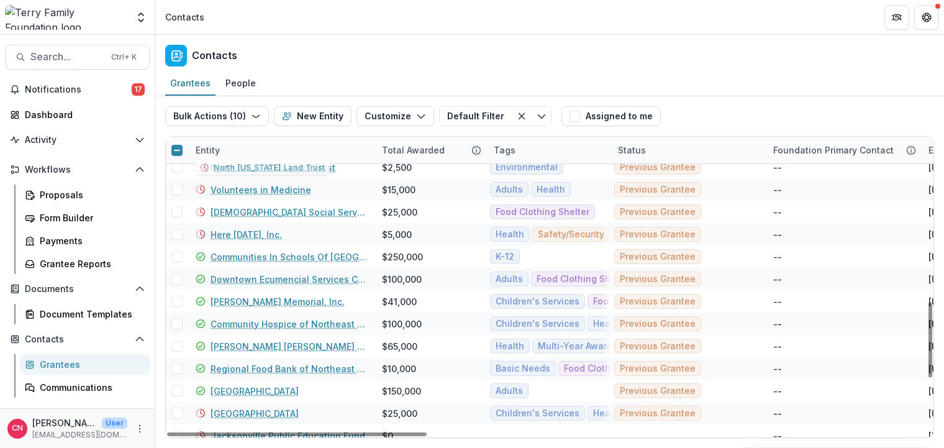
scroll to position [671, 0]
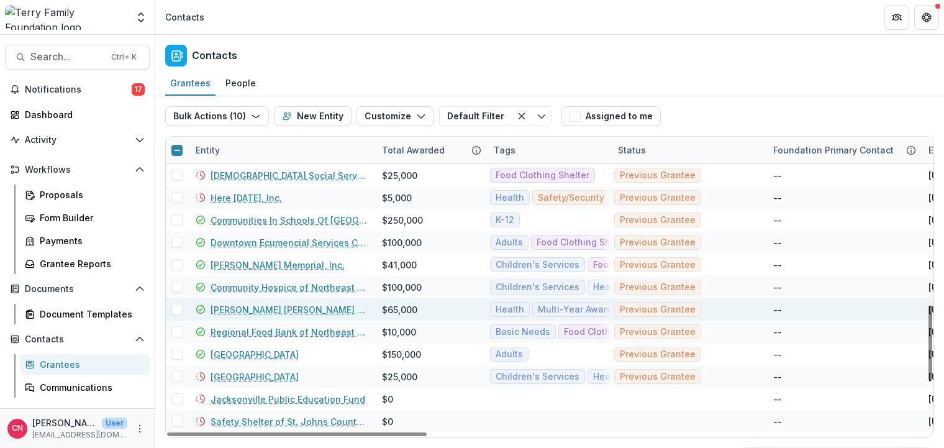
click at [176, 307] on span at bounding box center [176, 309] width 11 height 11
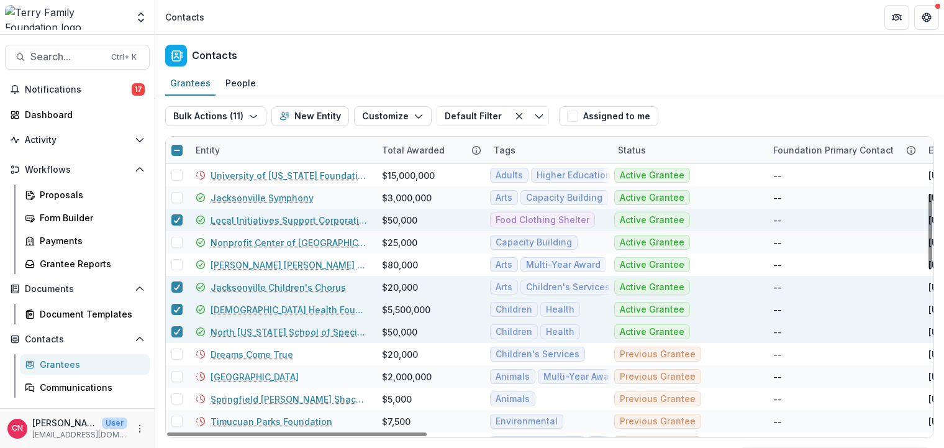
scroll to position [0, 0]
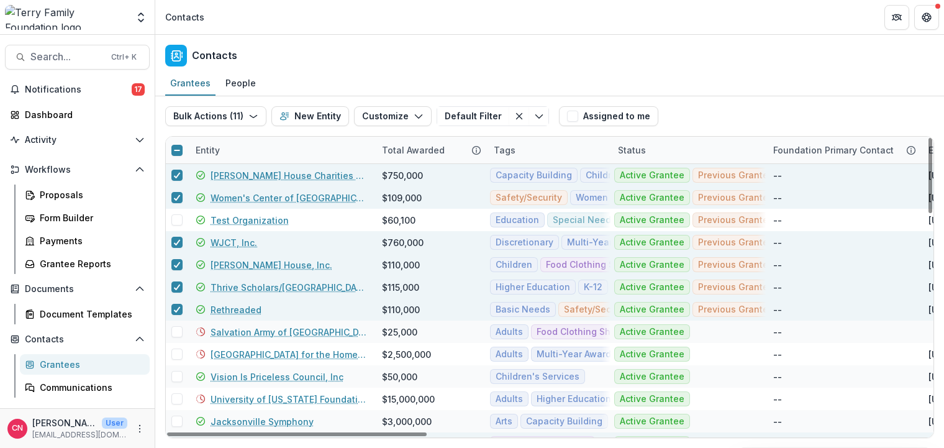
click at [168, 173] on div at bounding box center [177, 175] width 22 height 11
click at [175, 178] on div at bounding box center [176, 175] width 7 height 10
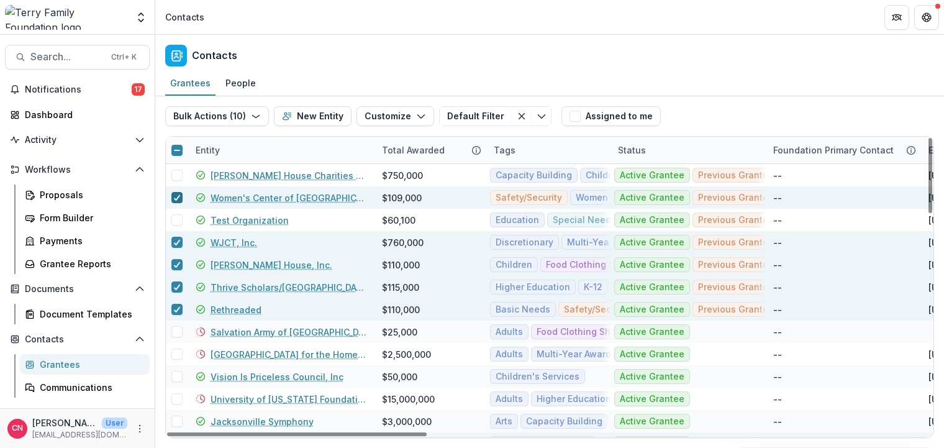
click at [174, 196] on icon at bounding box center [176, 197] width 7 height 6
click at [173, 238] on span at bounding box center [176, 242] width 11 height 11
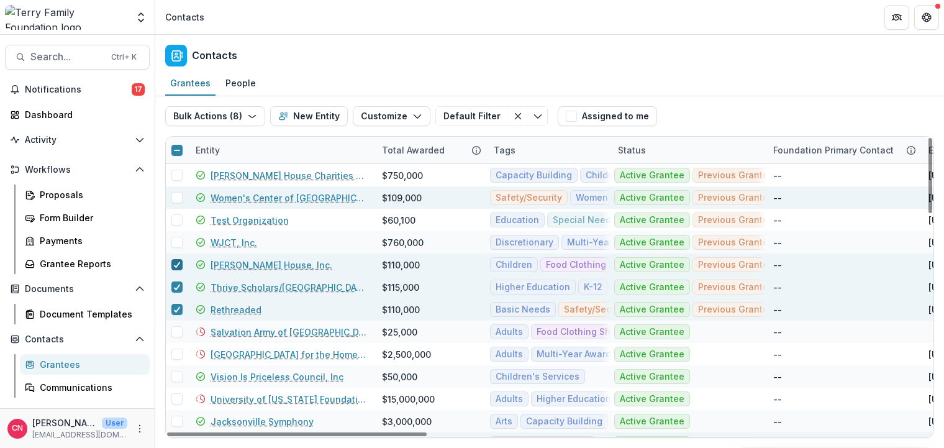
click at [175, 261] on icon at bounding box center [176, 264] width 7 height 6
click at [176, 285] on icon at bounding box center [176, 287] width 7 height 6
click at [176, 307] on icon at bounding box center [176, 309] width 7 height 6
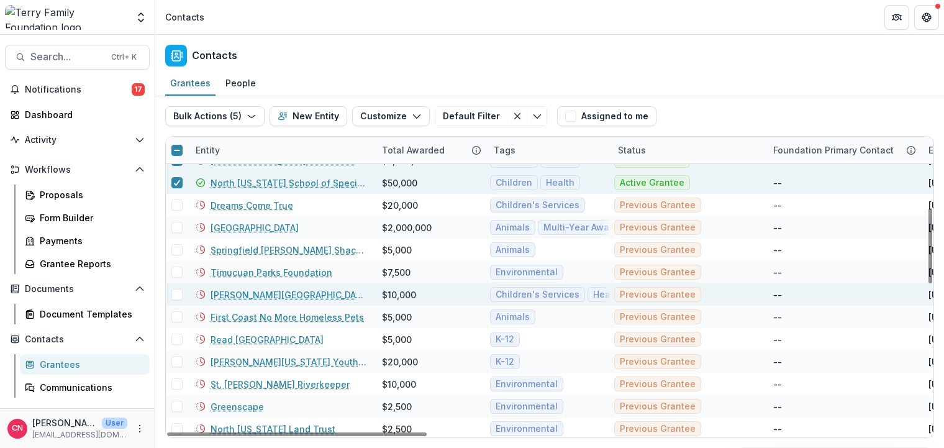
scroll to position [224, 0]
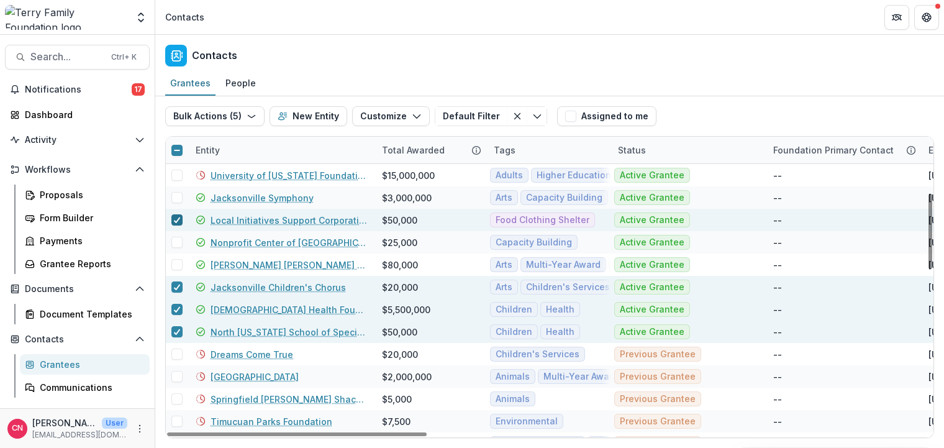
click at [179, 219] on polyline at bounding box center [178, 219] width 6 height 5
click at [175, 284] on icon at bounding box center [176, 287] width 7 height 6
click at [174, 299] on div at bounding box center [177, 309] width 22 height 22
click at [176, 310] on icon at bounding box center [176, 309] width 7 height 6
click at [175, 333] on icon at bounding box center [176, 332] width 7 height 6
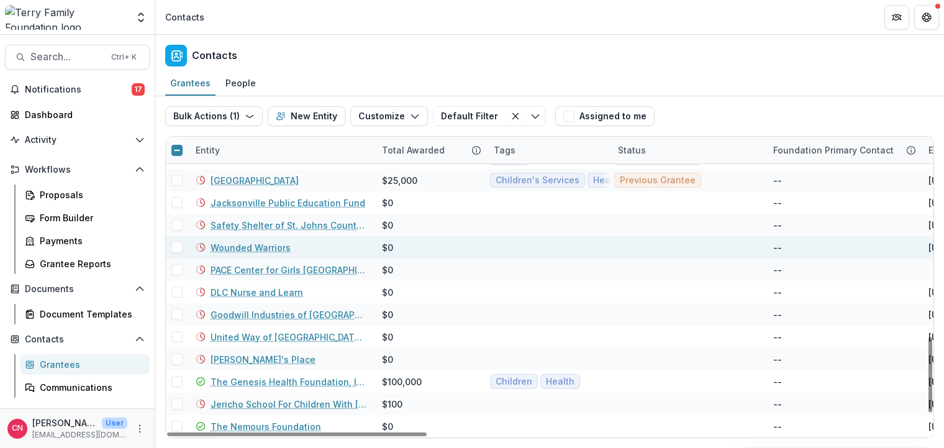
scroll to position [718, 0]
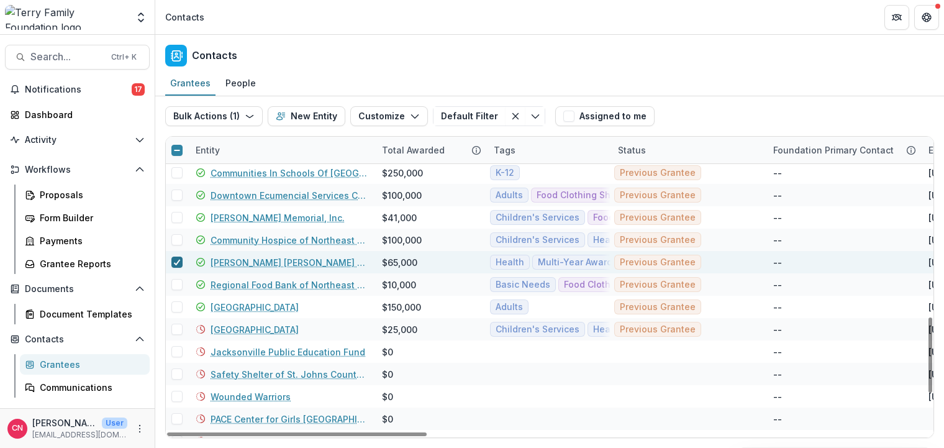
click at [175, 261] on icon at bounding box center [176, 262] width 7 height 6
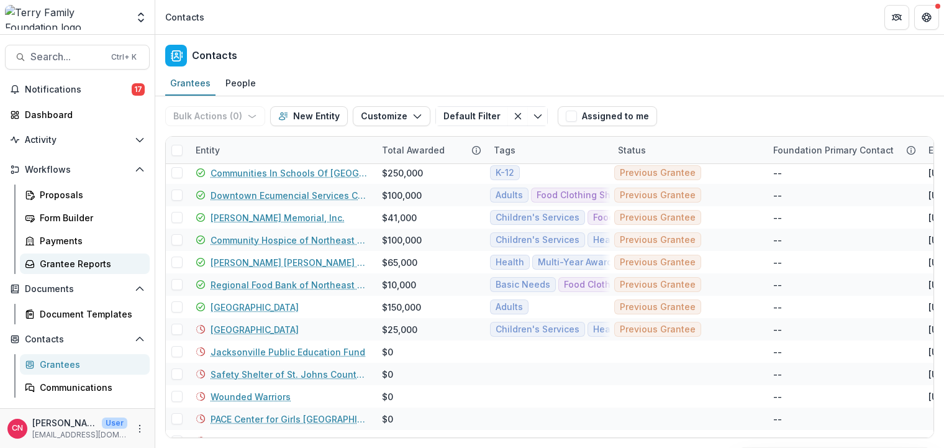
click at [66, 260] on div "Grantee Reports" at bounding box center [90, 263] width 100 height 13
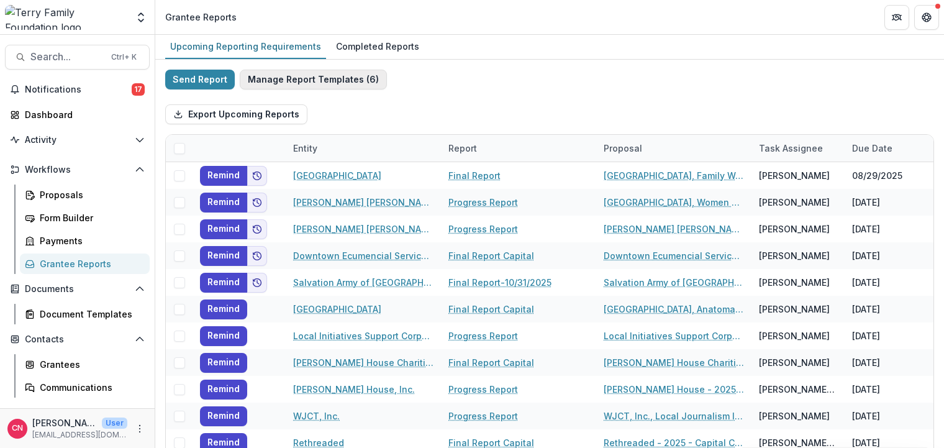
click at [304, 81] on button "Manage Report Templates ( 6 )" at bounding box center [313, 80] width 147 height 20
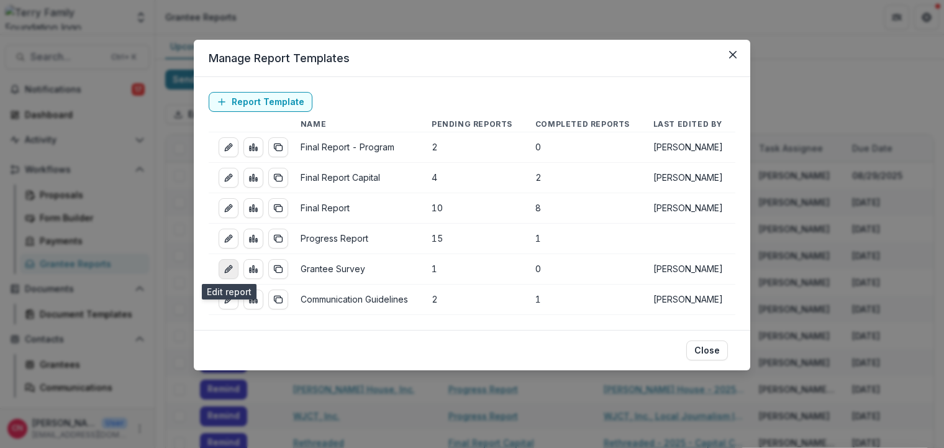
click at [231, 267] on icon "edit-report" at bounding box center [229, 269] width 10 height 10
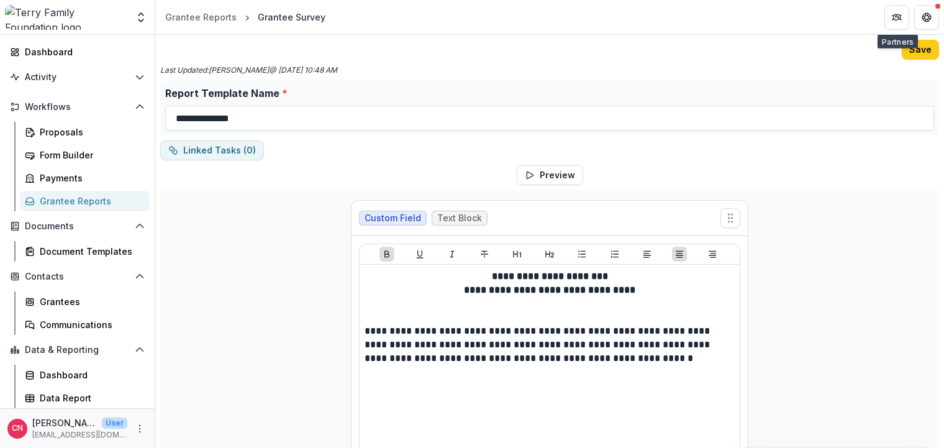
click at [915, 47] on button "Save" at bounding box center [920, 50] width 37 height 20
click at [70, 301] on div "Grantees" at bounding box center [90, 301] width 100 height 13
